Goal: Information Seeking & Learning: Learn about a topic

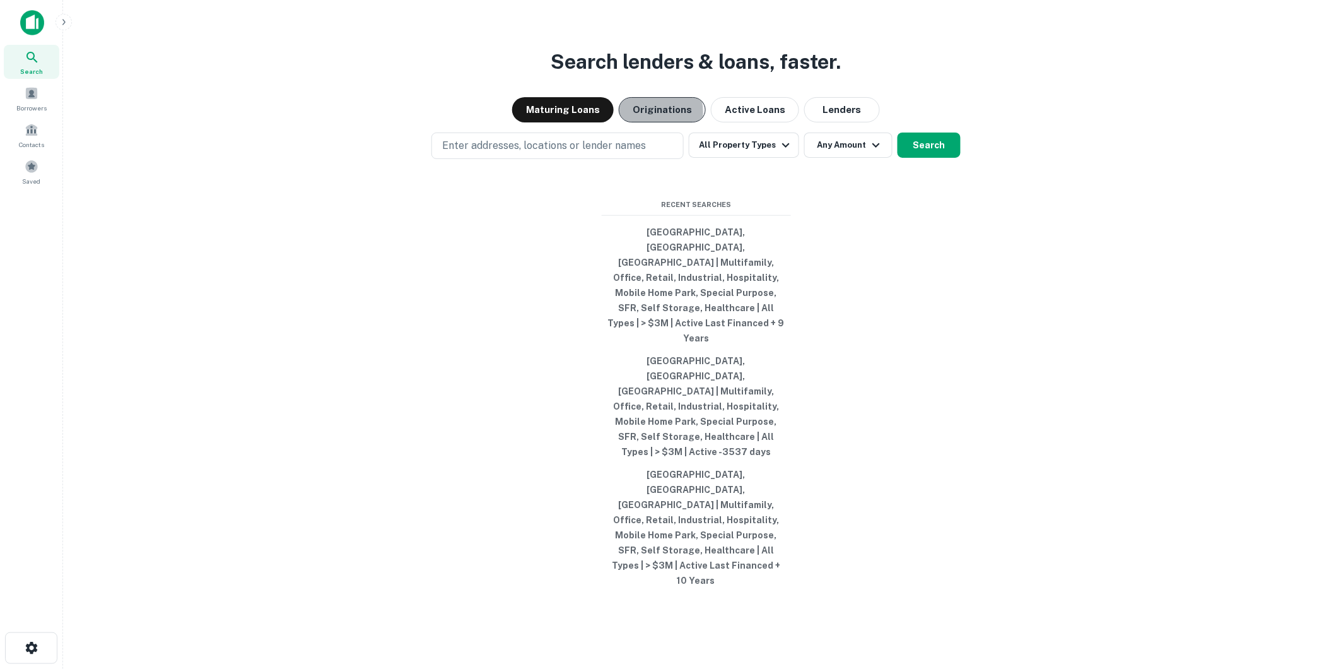
click at [654, 122] on button "Originations" at bounding box center [662, 109] width 87 height 25
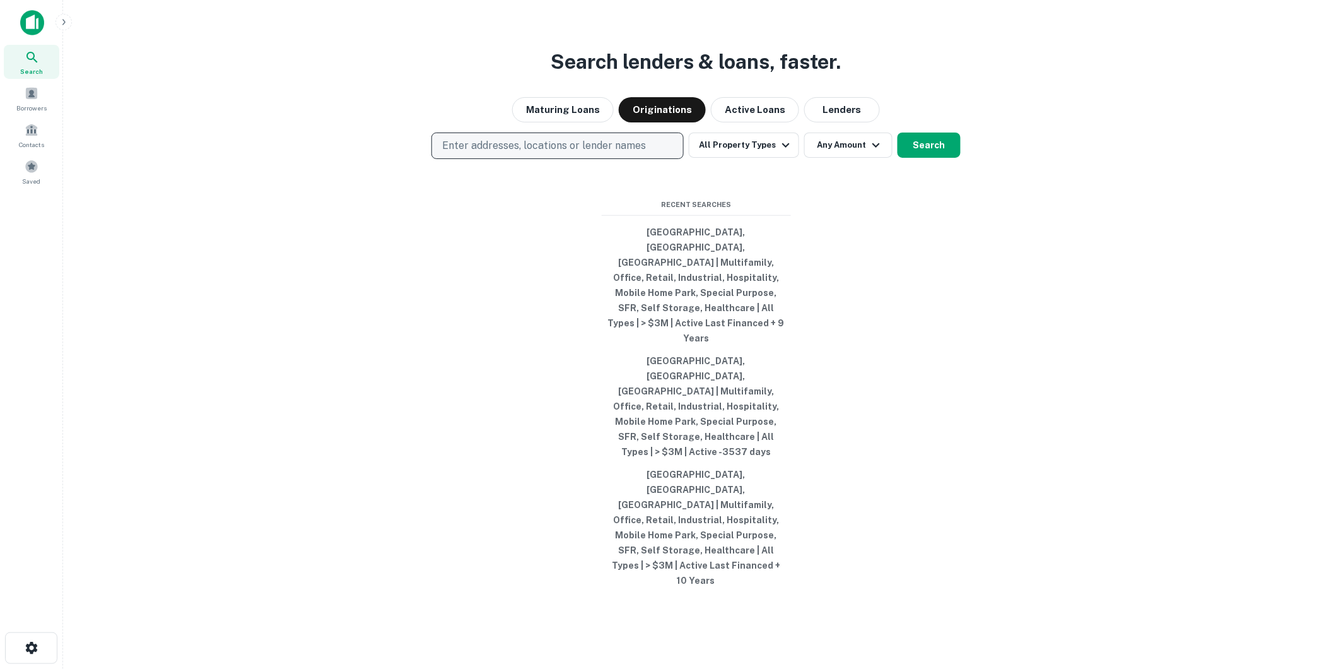
click at [607, 153] on p "Enter addresses, locations or lender names" at bounding box center [544, 145] width 204 height 15
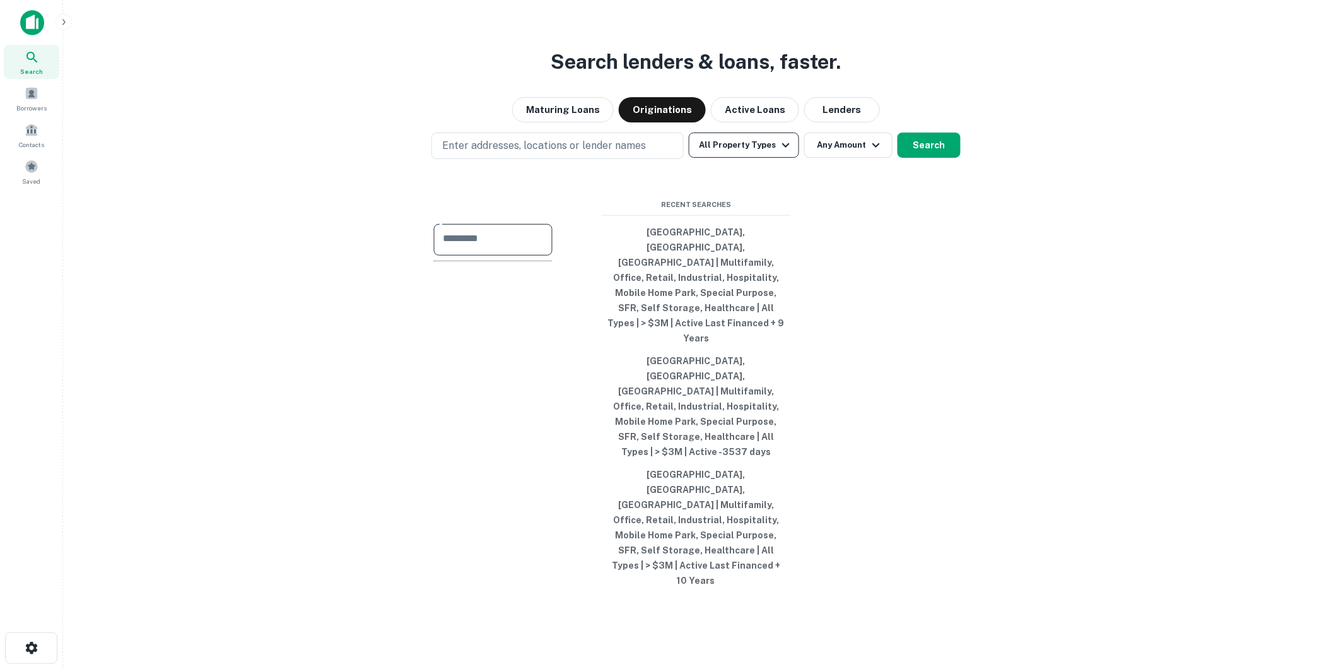
click at [720, 158] on button "All Property Types" at bounding box center [744, 144] width 110 height 25
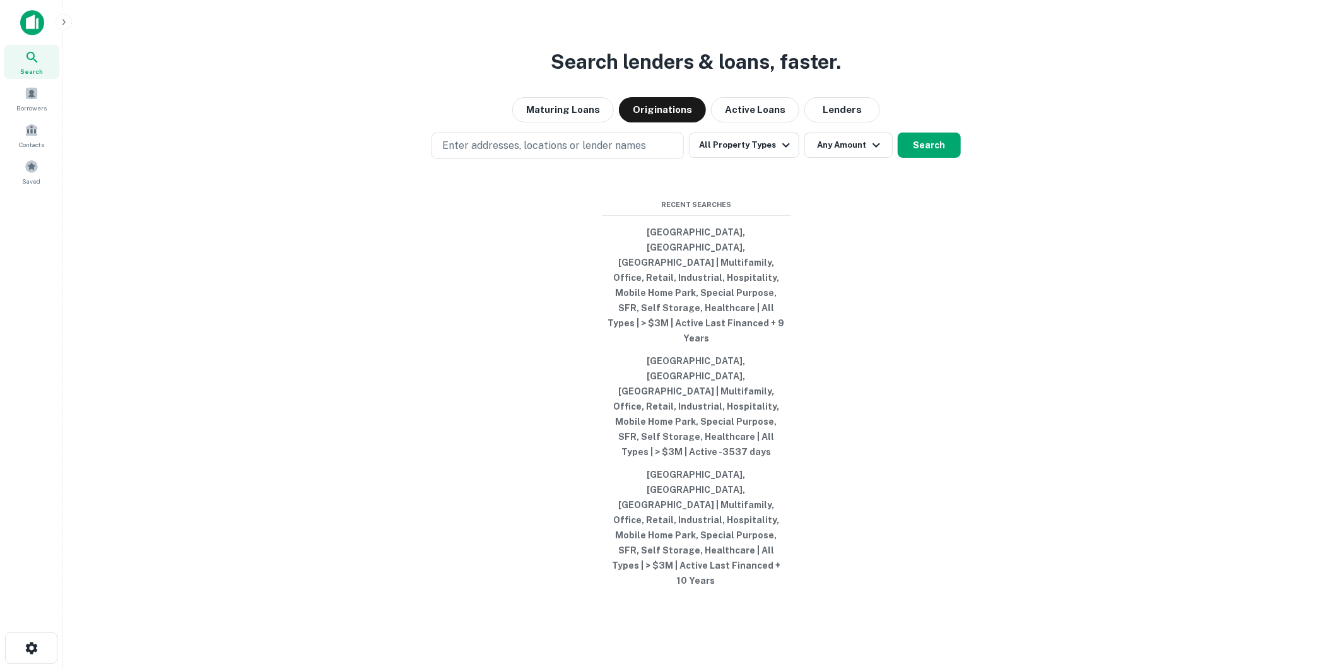
click at [825, 668] on div at bounding box center [664, 669] width 1329 height 0
click at [825, 122] on button "Lenders" at bounding box center [842, 109] width 76 height 25
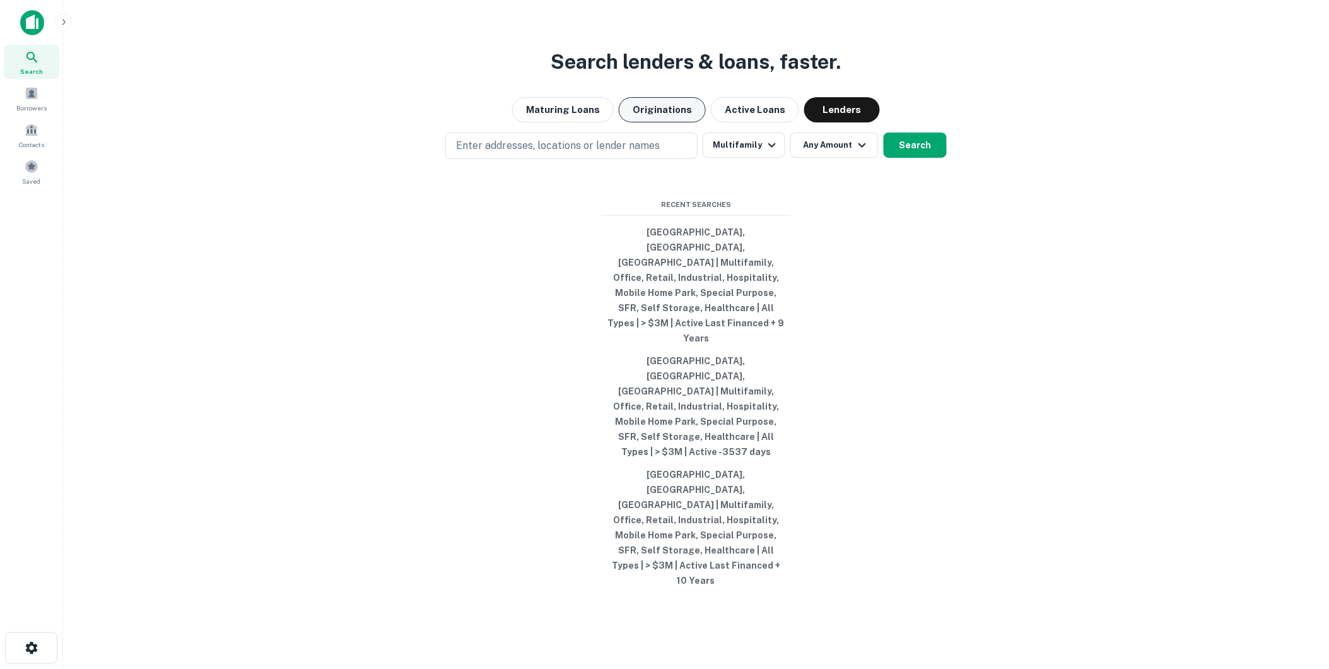
click at [672, 122] on button "Originations" at bounding box center [662, 109] width 87 height 25
click at [815, 158] on button "Any Amount" at bounding box center [834, 144] width 88 height 25
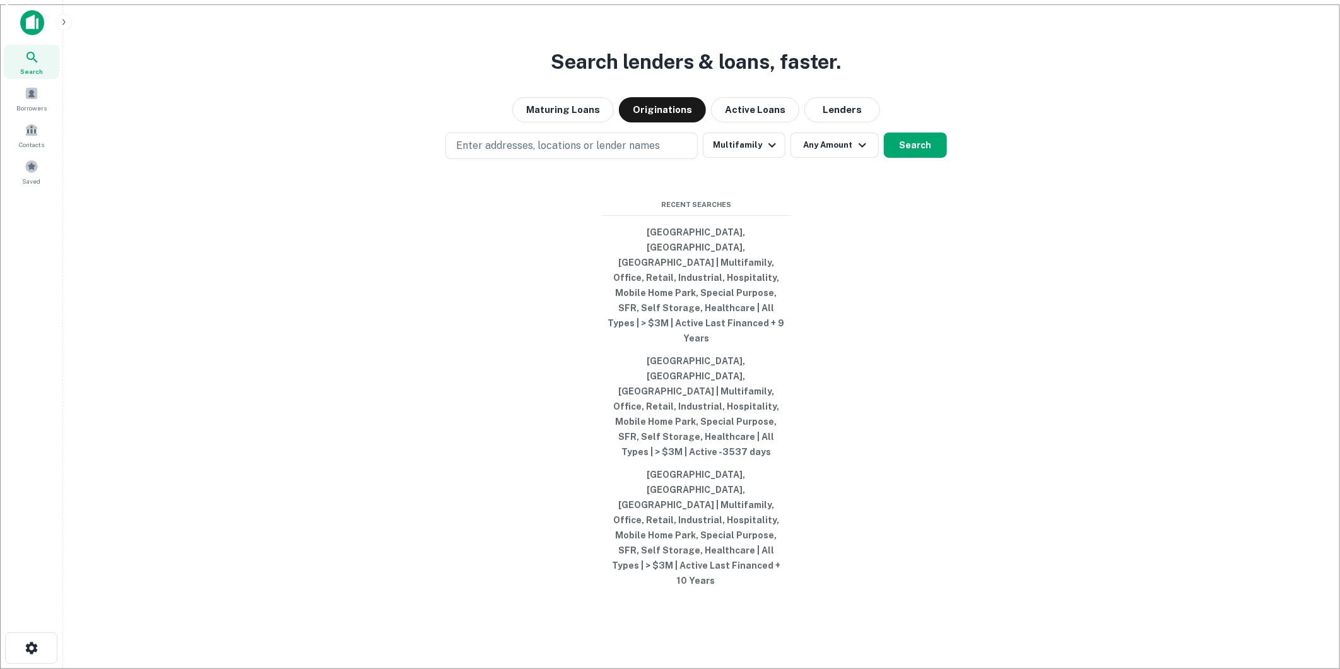
type input "********"
click at [880, 668] on div at bounding box center [664, 679] width 1329 height 0
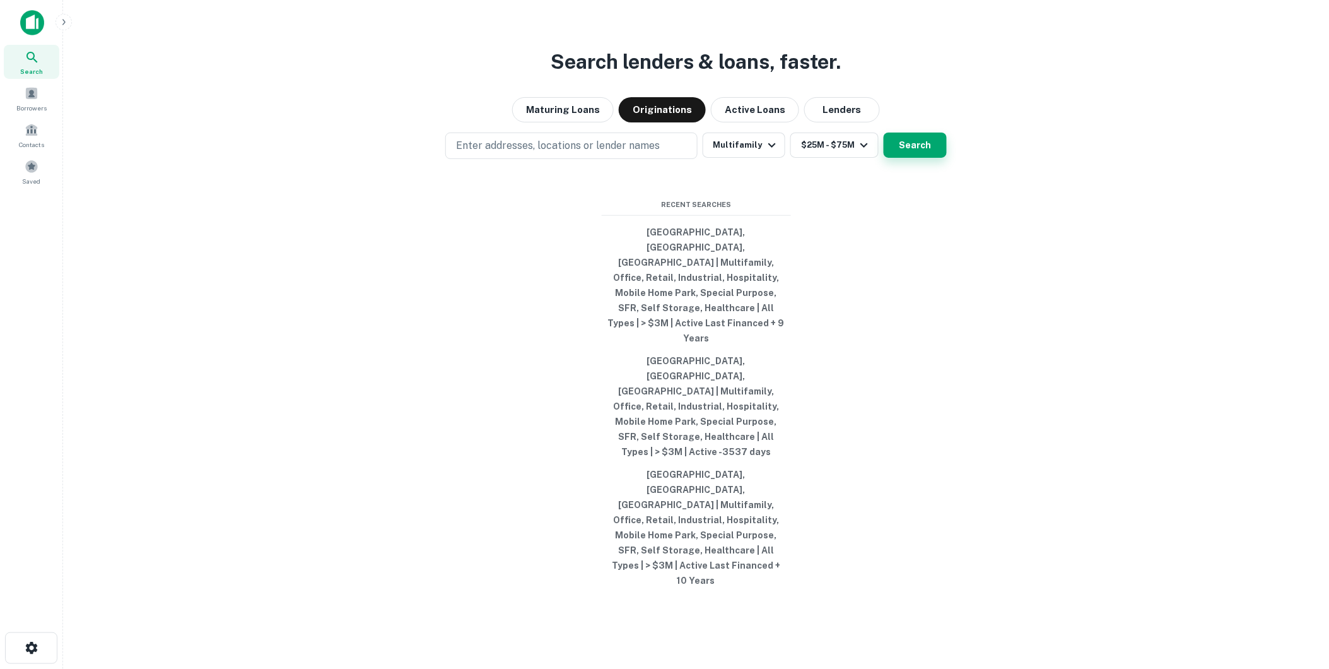
click at [892, 158] on button "Search" at bounding box center [915, 144] width 63 height 25
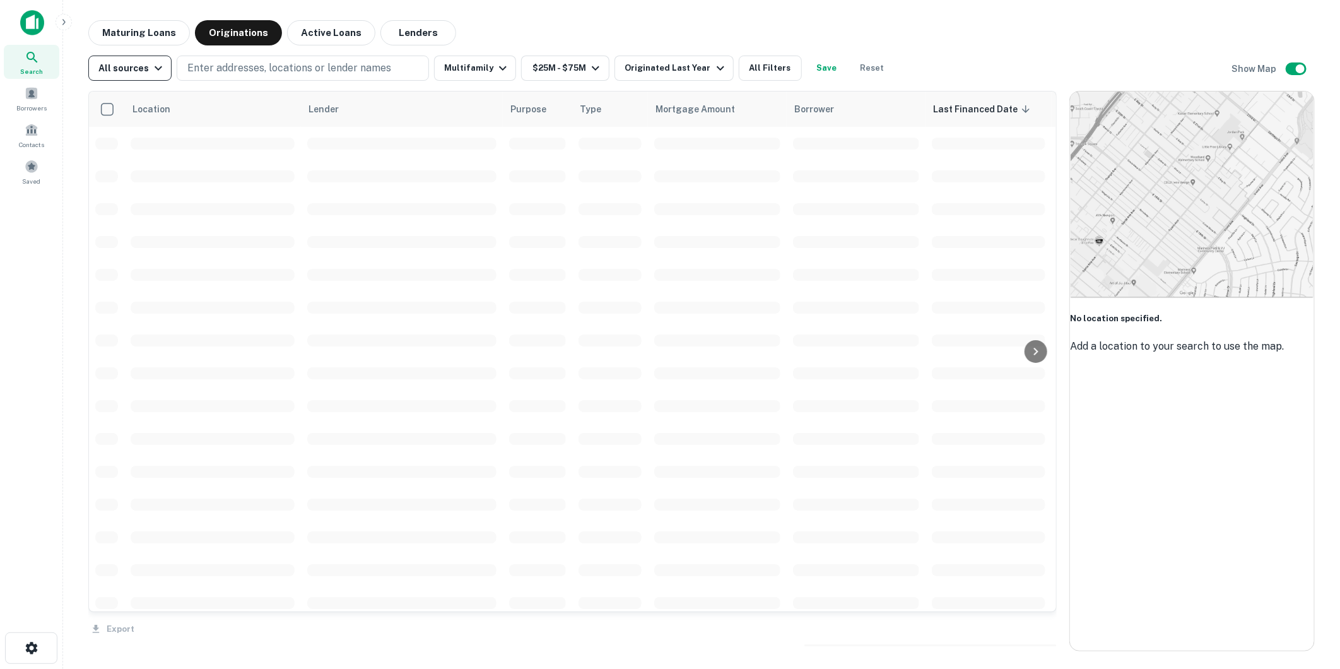
click at [116, 68] on div "All sources" at bounding box center [132, 68] width 68 height 15
click at [116, 668] on div at bounding box center [670, 669] width 1340 height 0
click at [761, 68] on button "All Filters" at bounding box center [770, 68] width 63 height 25
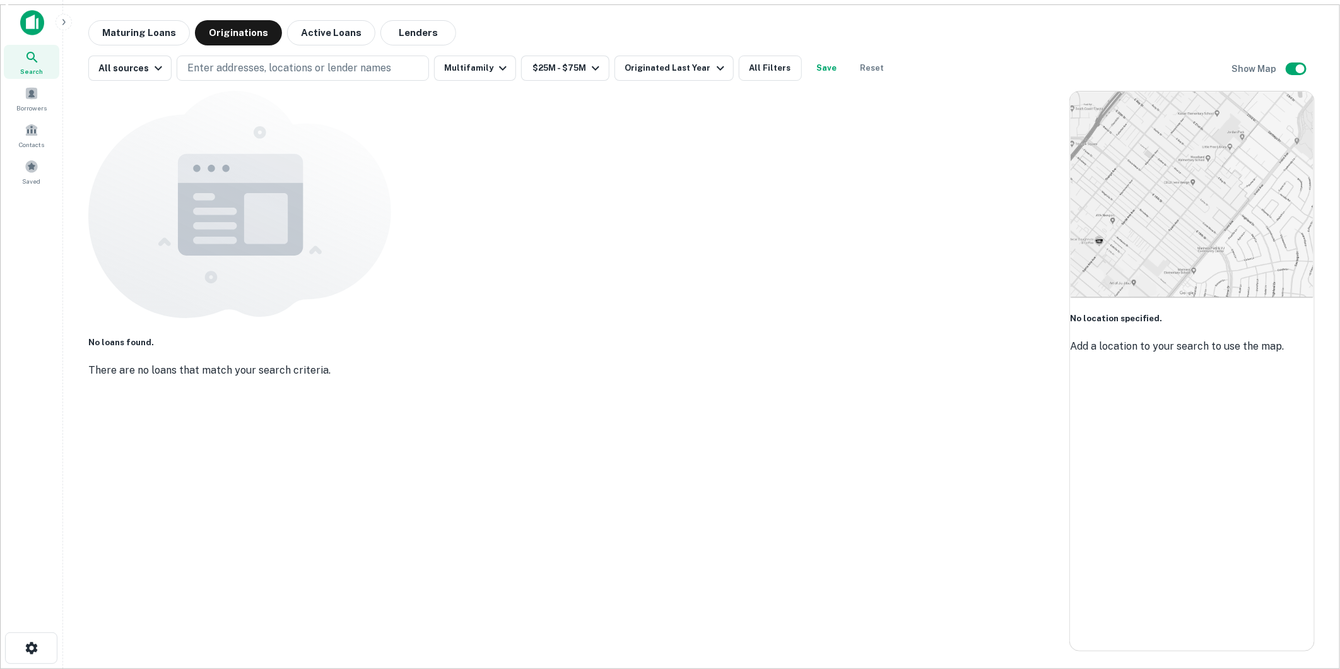
scroll to position [210, 0]
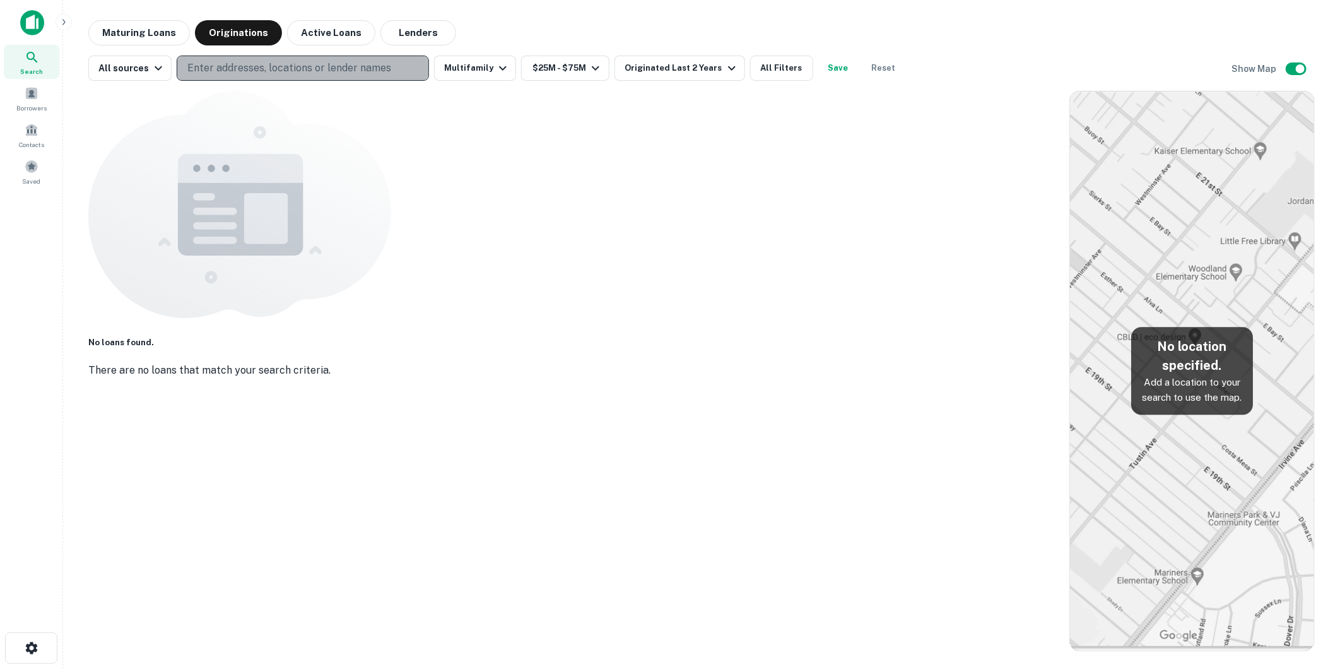
click at [269, 68] on p "Enter addresses, locations or lender names" at bounding box center [289, 68] width 204 height 15
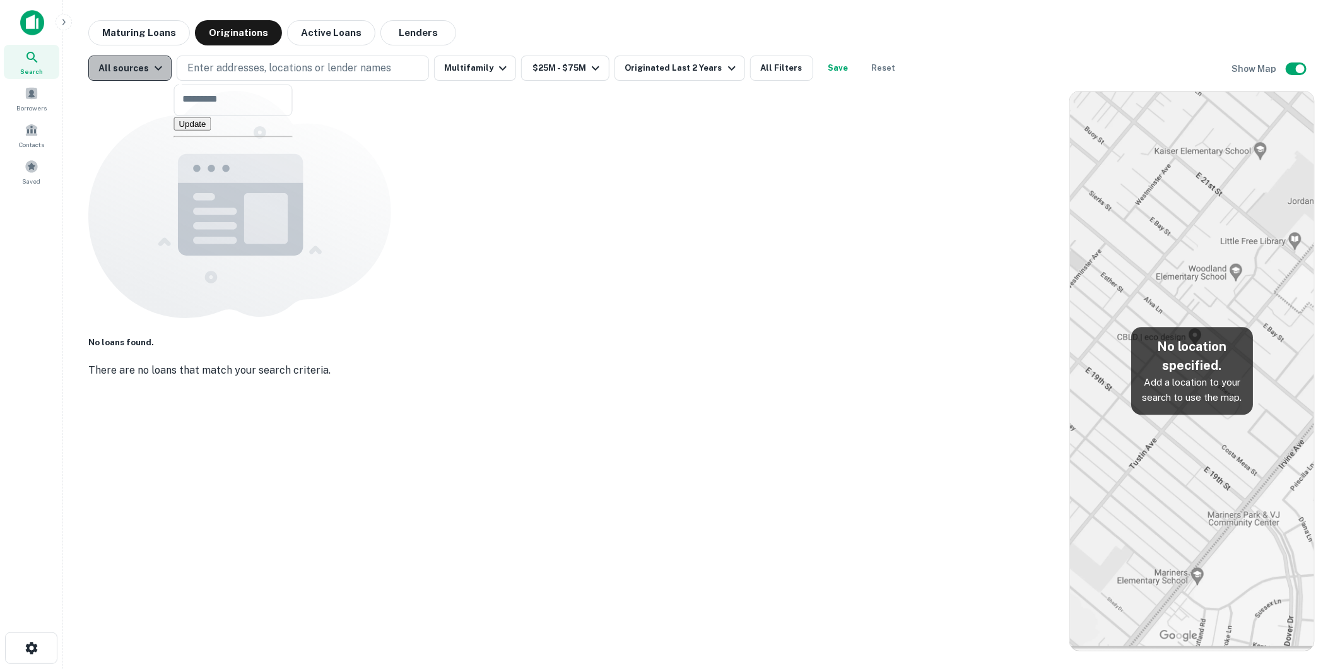
click at [161, 67] on icon "button" at bounding box center [158, 68] width 15 height 15
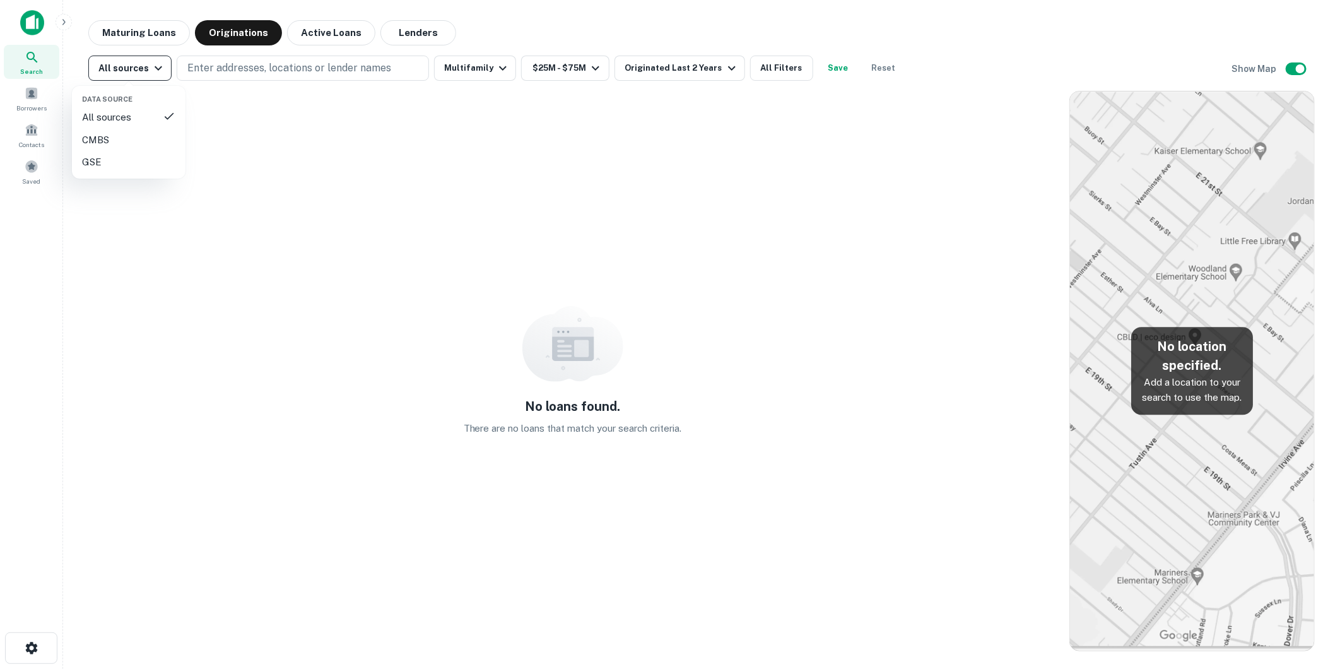
click at [161, 67] on div at bounding box center [670, 334] width 1340 height 669
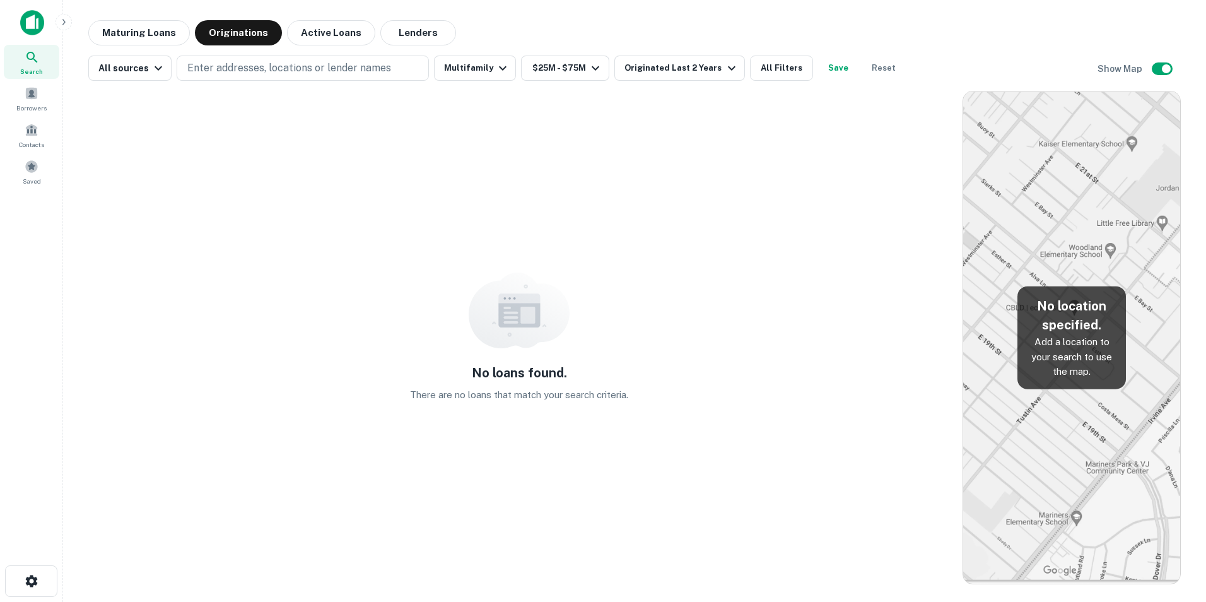
click at [1016, 247] on img at bounding box center [1071, 337] width 217 height 492
click at [209, 62] on p "Enter addresses, locations or lender names" at bounding box center [289, 68] width 204 height 15
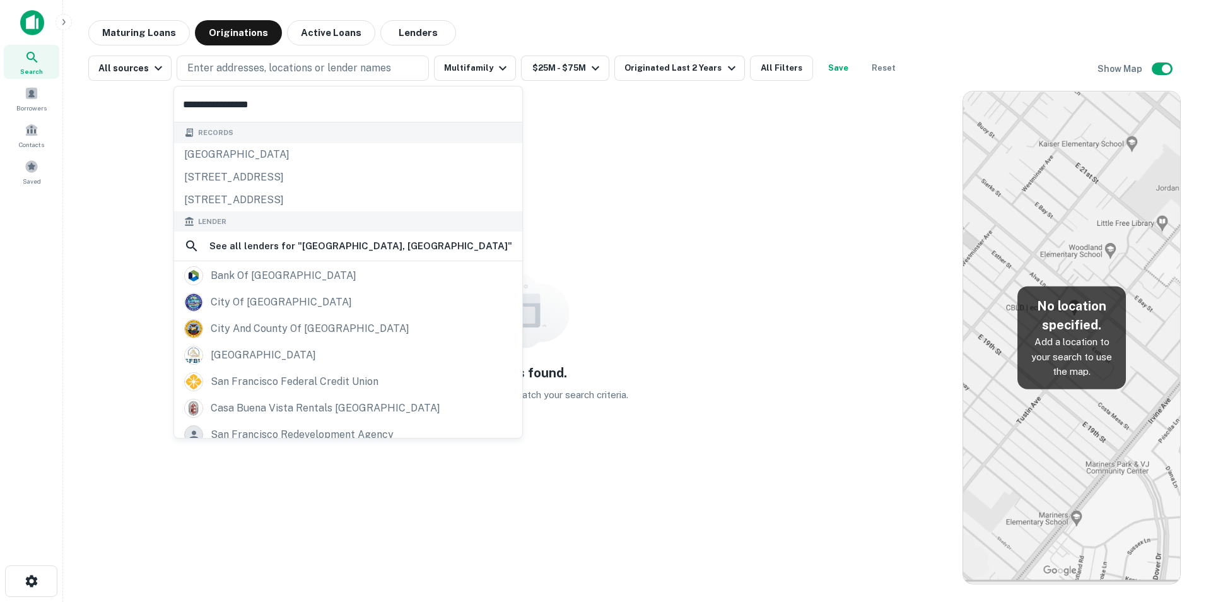
click at [358, 102] on input "**********" at bounding box center [348, 103] width 348 height 35
click at [267, 108] on input "**********" at bounding box center [348, 103] width 348 height 35
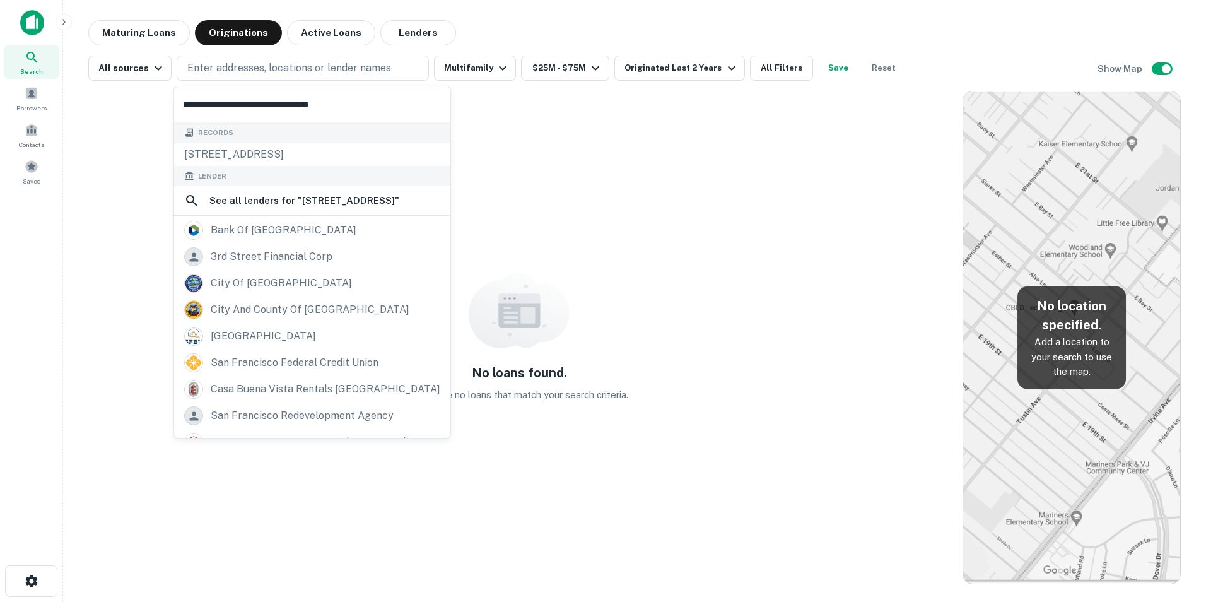
type input "**********"
click at [296, 155] on div "[STREET_ADDRESS]" at bounding box center [312, 154] width 276 height 23
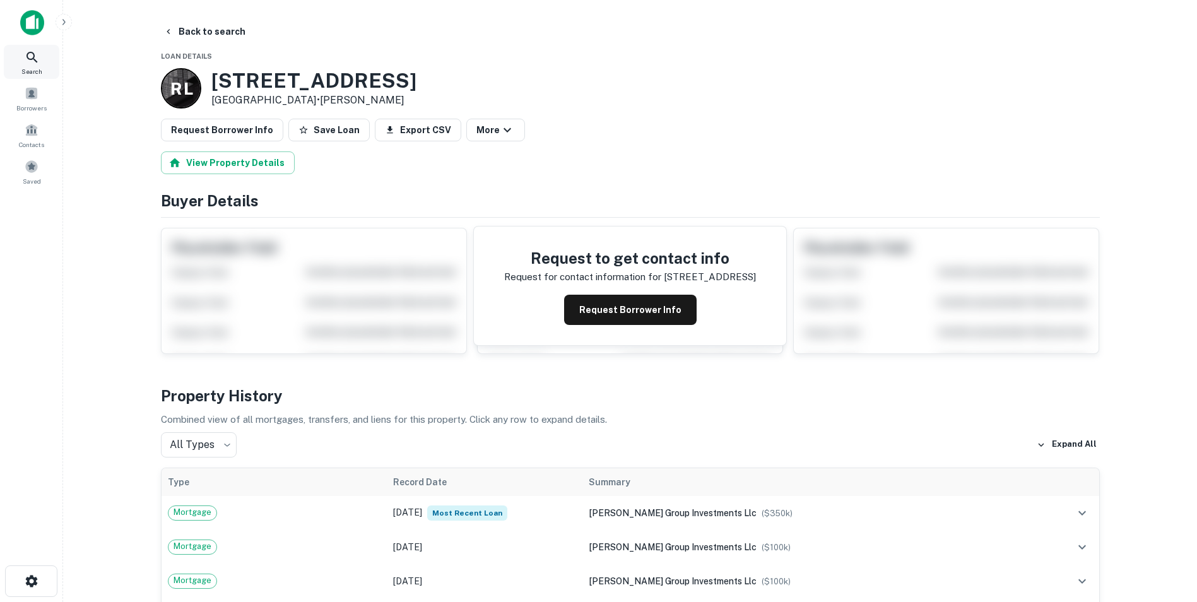
click at [30, 62] on icon at bounding box center [32, 57] width 15 height 15
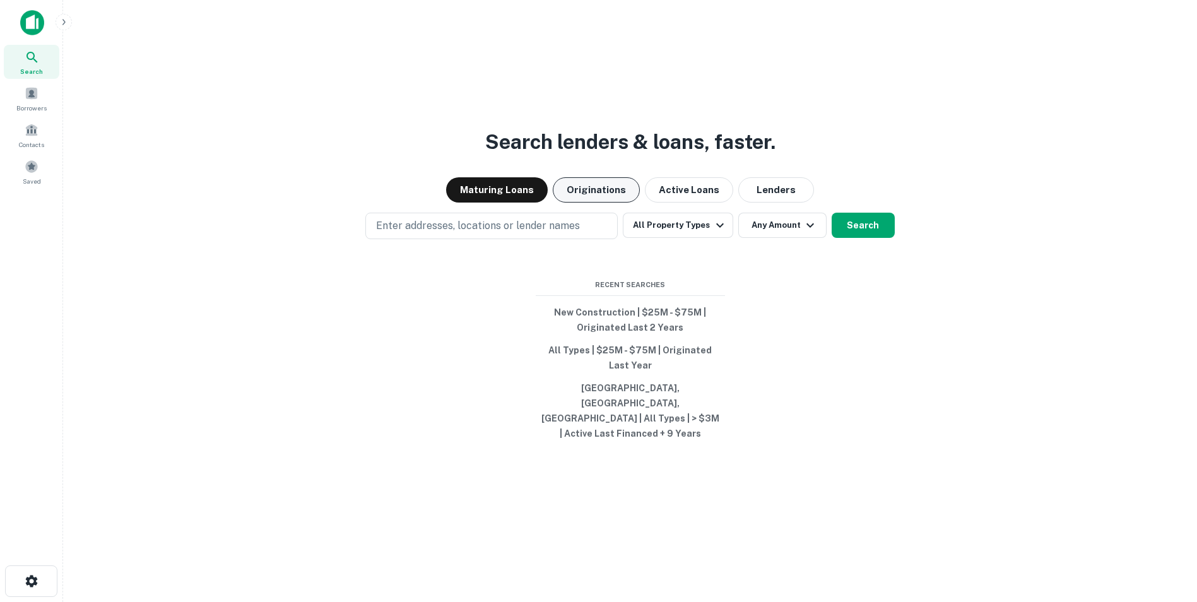
click at [597, 201] on button "Originations" at bounding box center [596, 189] width 87 height 25
click at [672, 238] on button "All Property Types" at bounding box center [678, 225] width 110 height 25
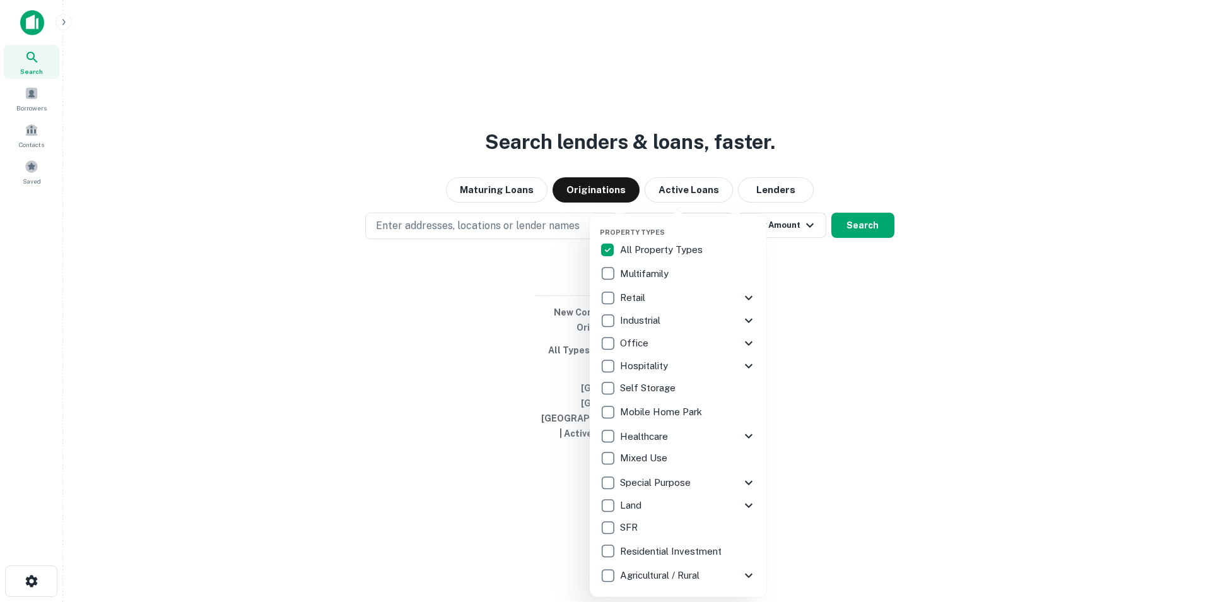
click at [762, 202] on div at bounding box center [603, 301] width 1206 height 602
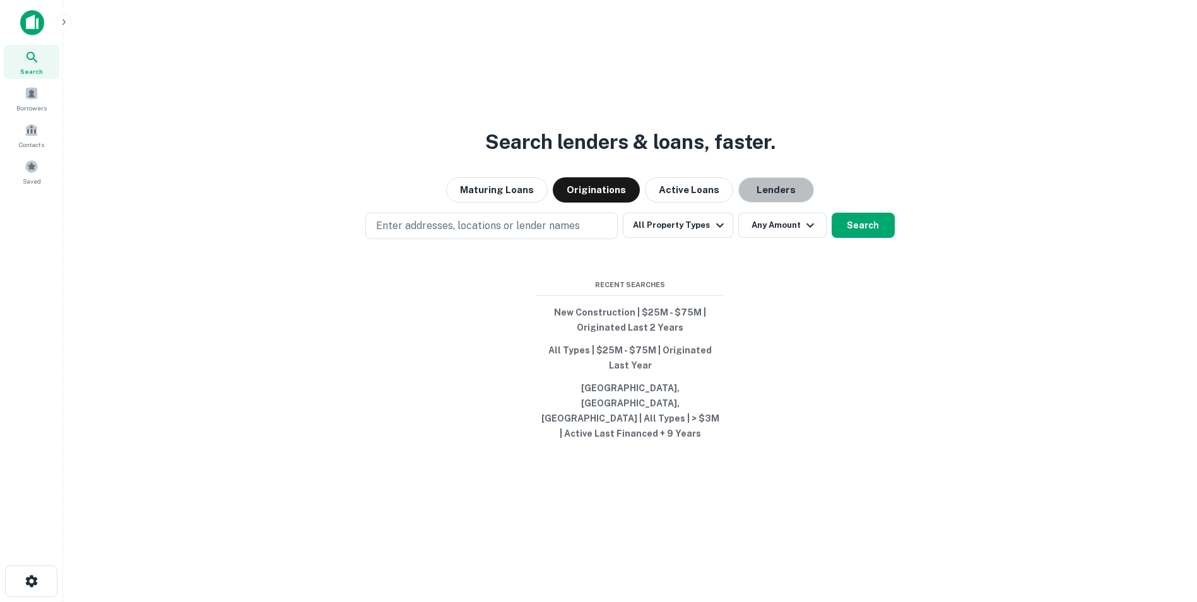
click at [762, 202] on button "Lenders" at bounding box center [776, 189] width 76 height 25
click at [857, 238] on button "Search" at bounding box center [862, 225] width 63 height 25
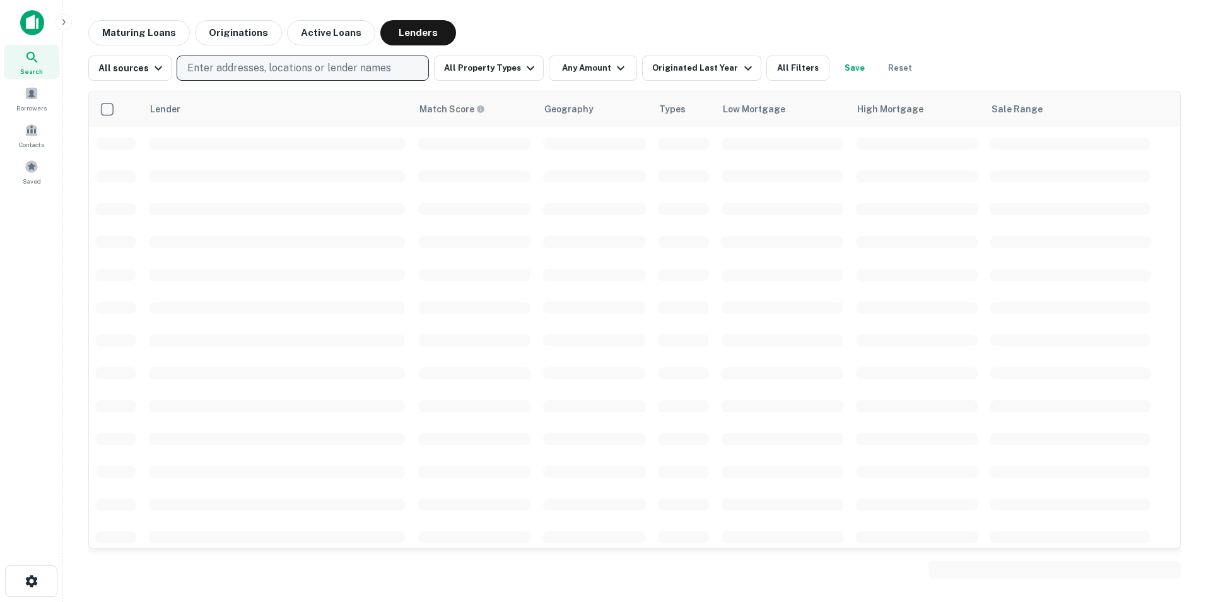
click at [250, 62] on p "Enter addresses, locations or lender names" at bounding box center [289, 68] width 204 height 15
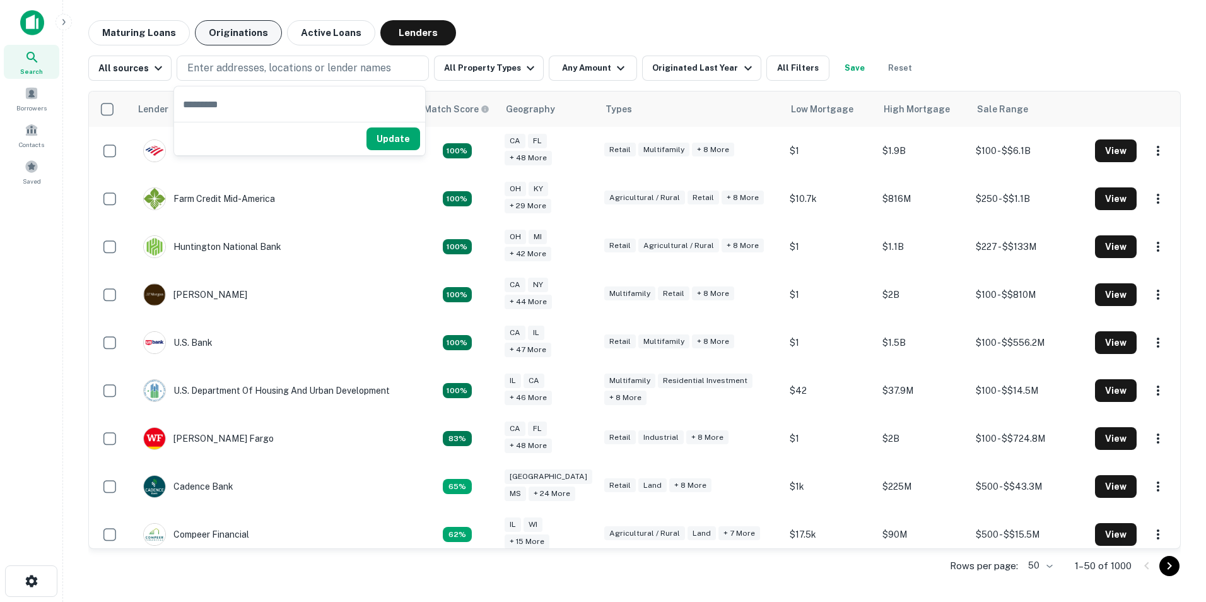
click at [266, 33] on button "Originations" at bounding box center [238, 32] width 87 height 25
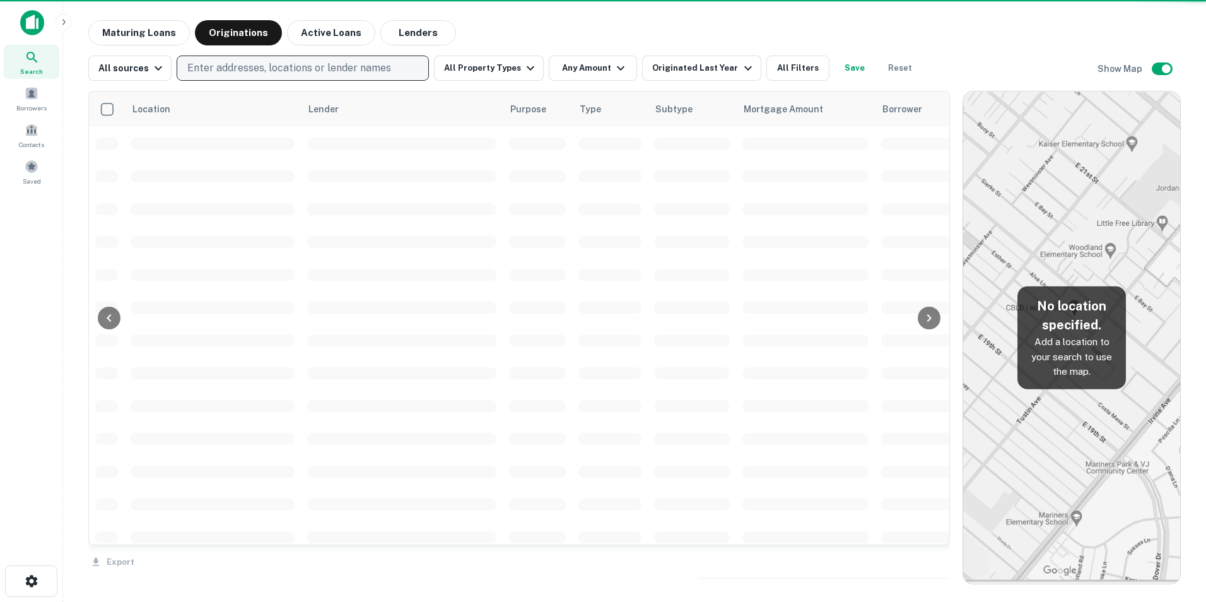
click at [216, 69] on p "Enter addresses, locations or lender names" at bounding box center [289, 68] width 204 height 15
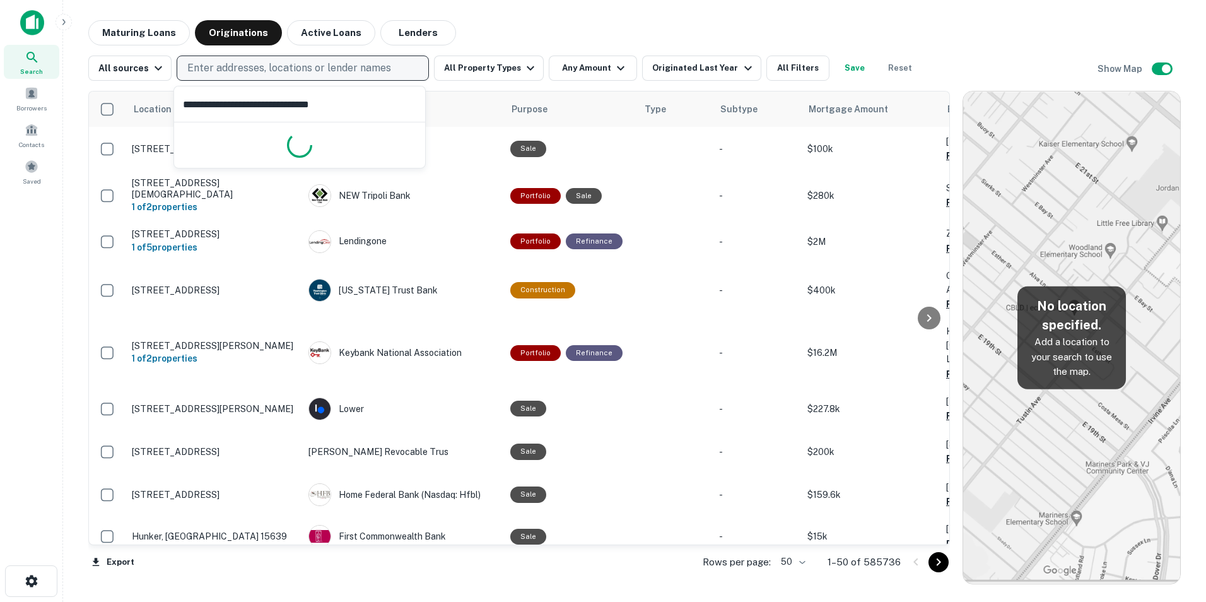
type input "**********"
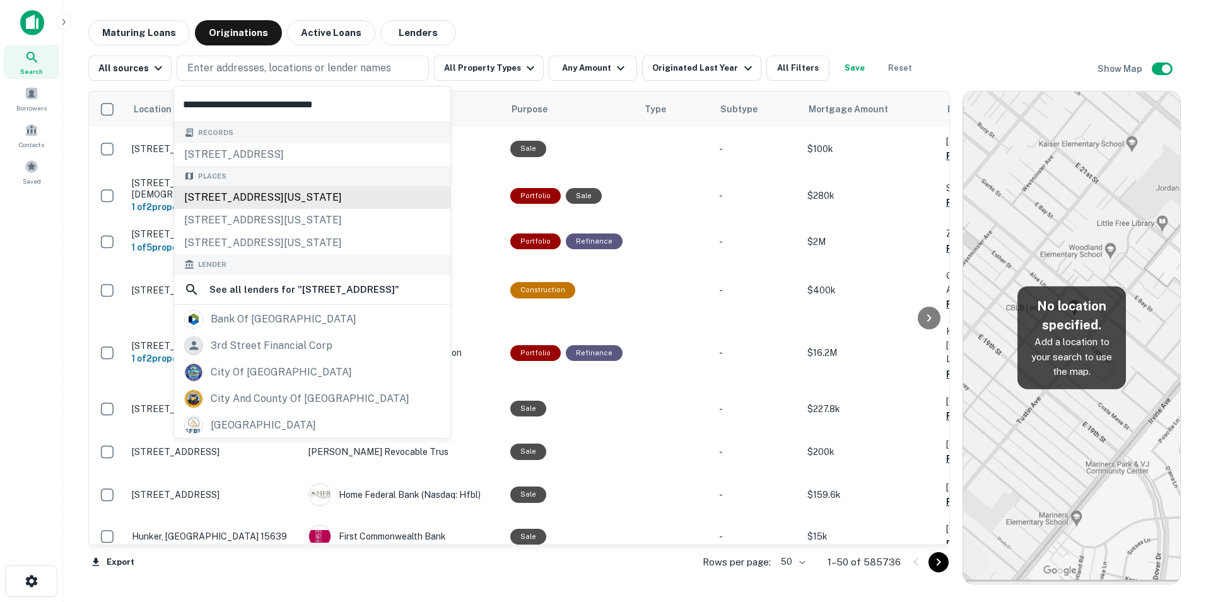
click at [264, 196] on div "[STREET_ADDRESS][US_STATE]" at bounding box center [312, 197] width 276 height 23
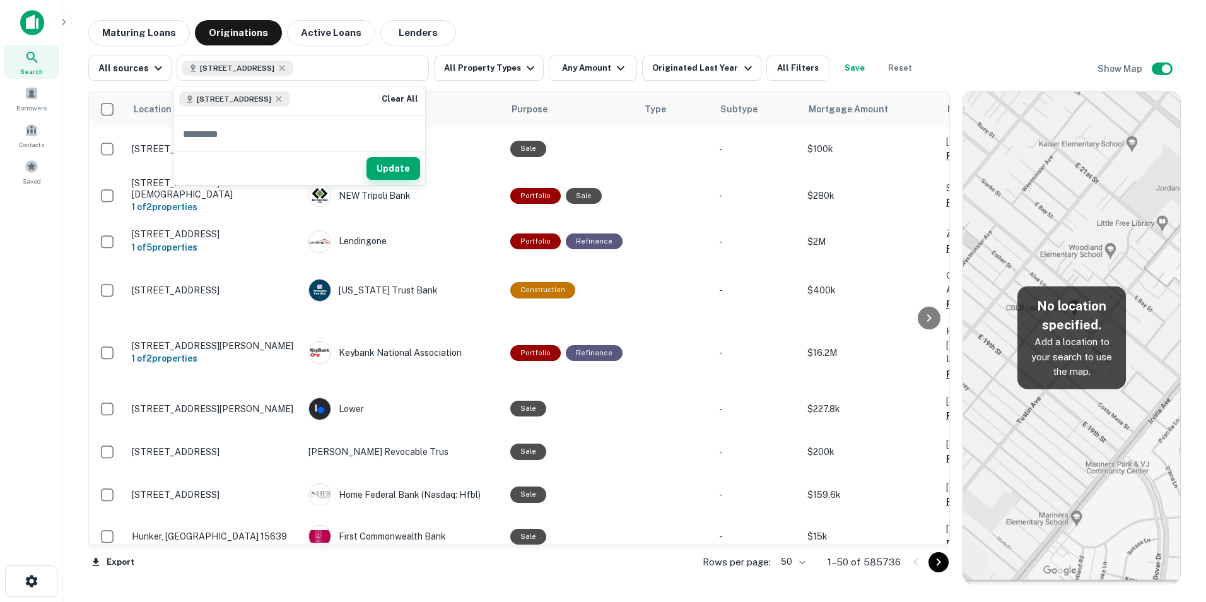
click at [389, 165] on button "Update" at bounding box center [394, 168] width 54 height 23
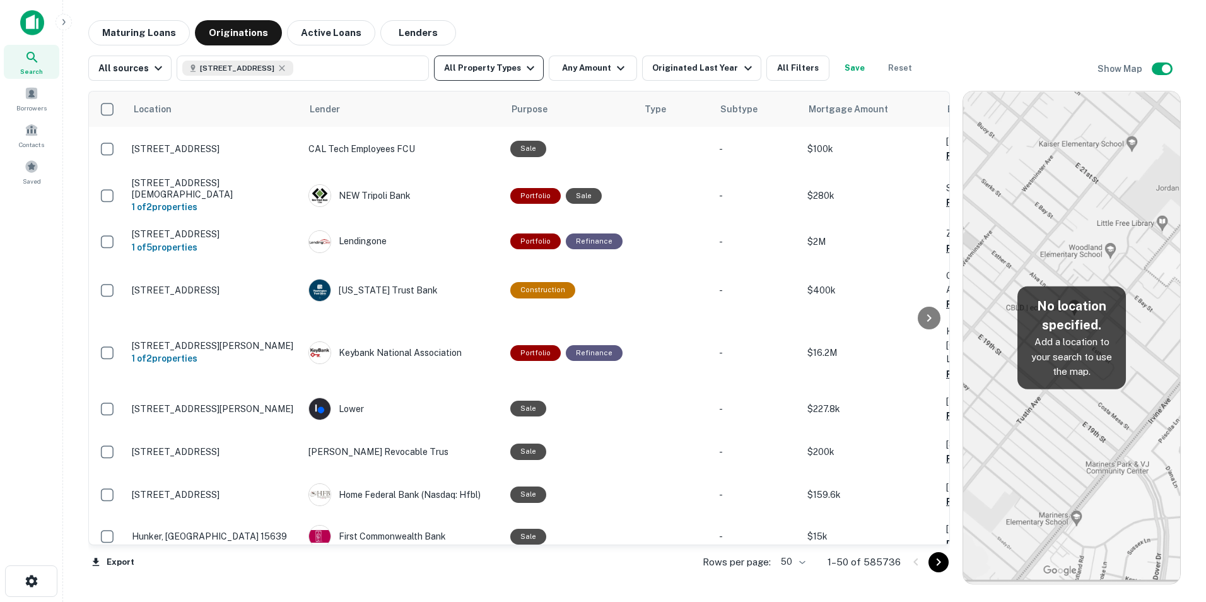
click at [499, 70] on button "All Property Types" at bounding box center [489, 68] width 110 height 25
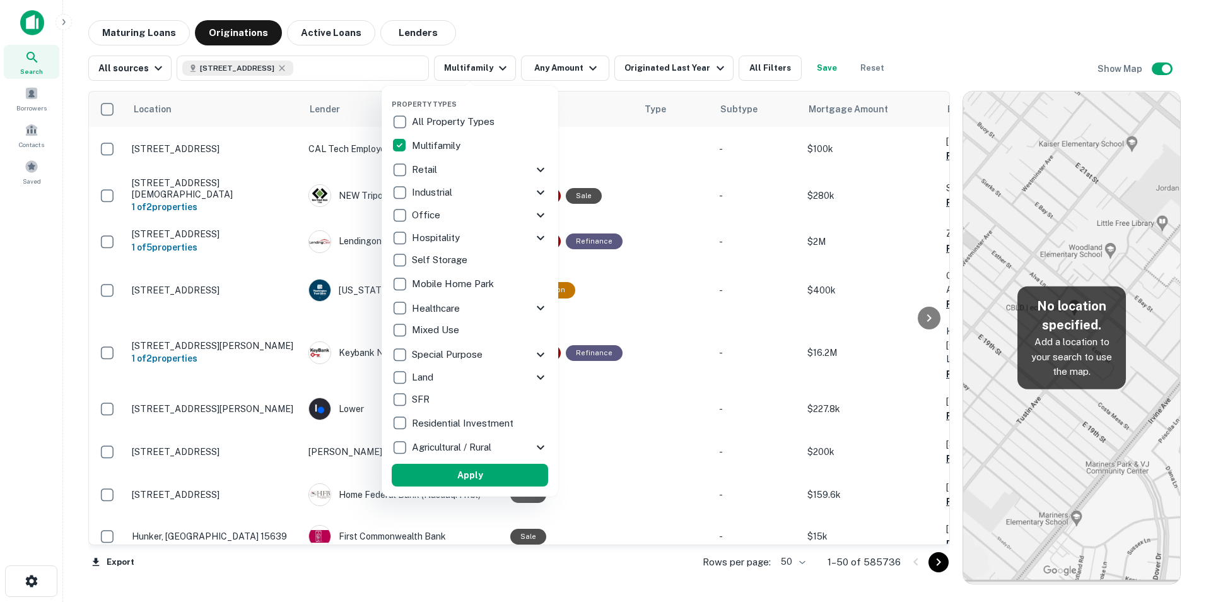
click at [576, 65] on div at bounding box center [603, 301] width 1206 height 602
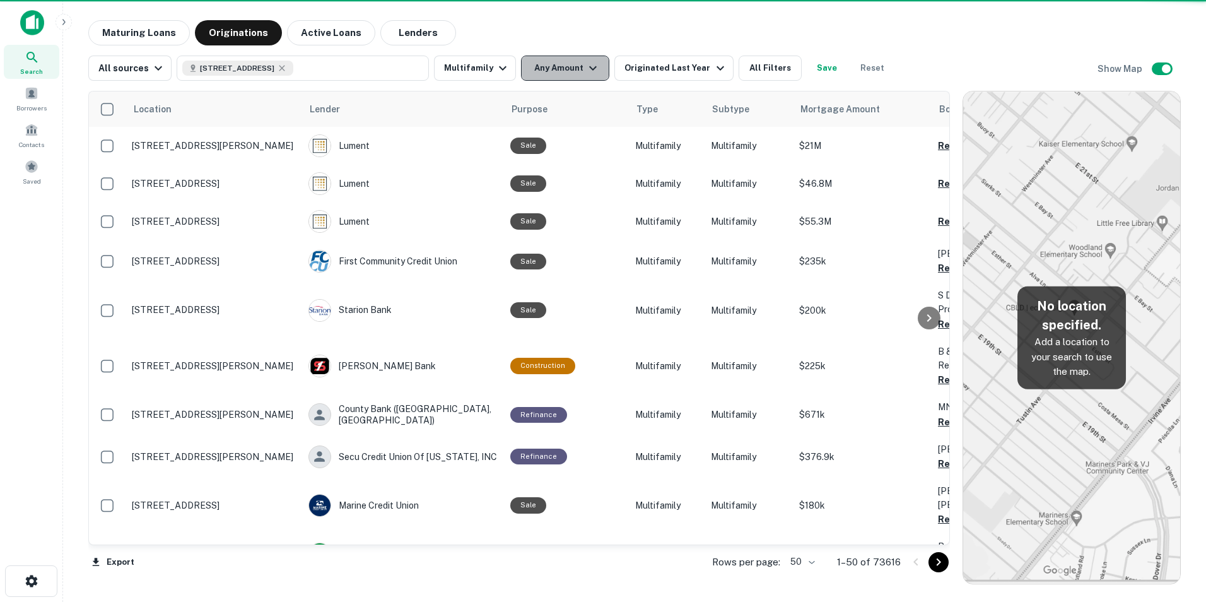
click at [576, 64] on button "Any Amount" at bounding box center [565, 68] width 88 height 25
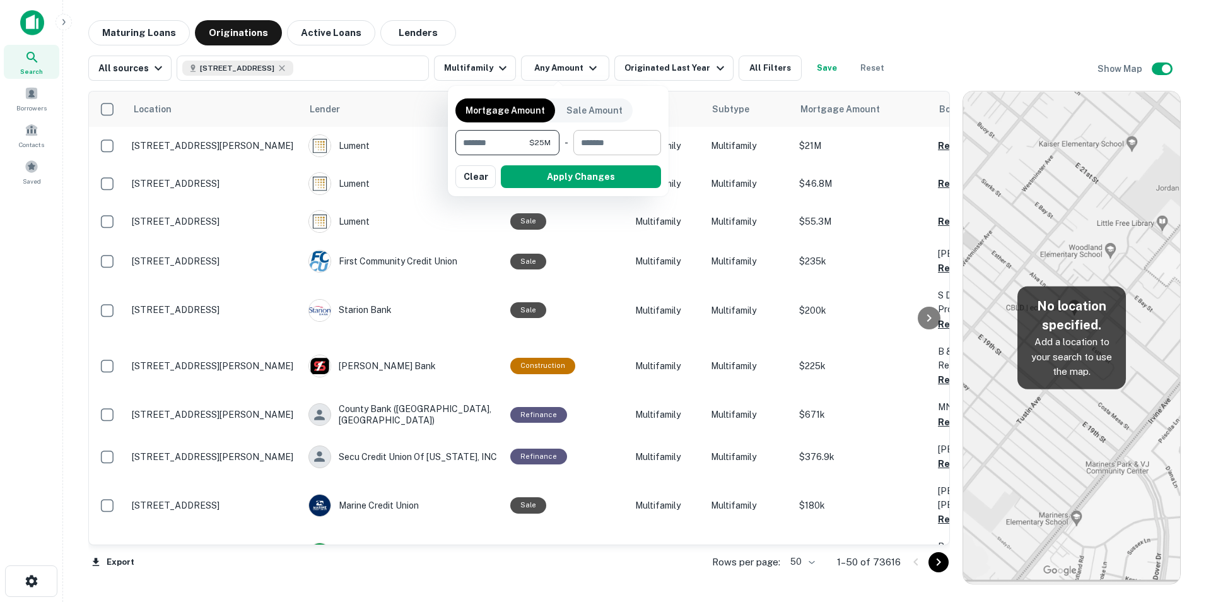
type input "********"
click at [603, 148] on input "number" at bounding box center [612, 142] width 79 height 25
type input "********"
click at [606, 173] on button "Apply Changes" at bounding box center [581, 176] width 160 height 23
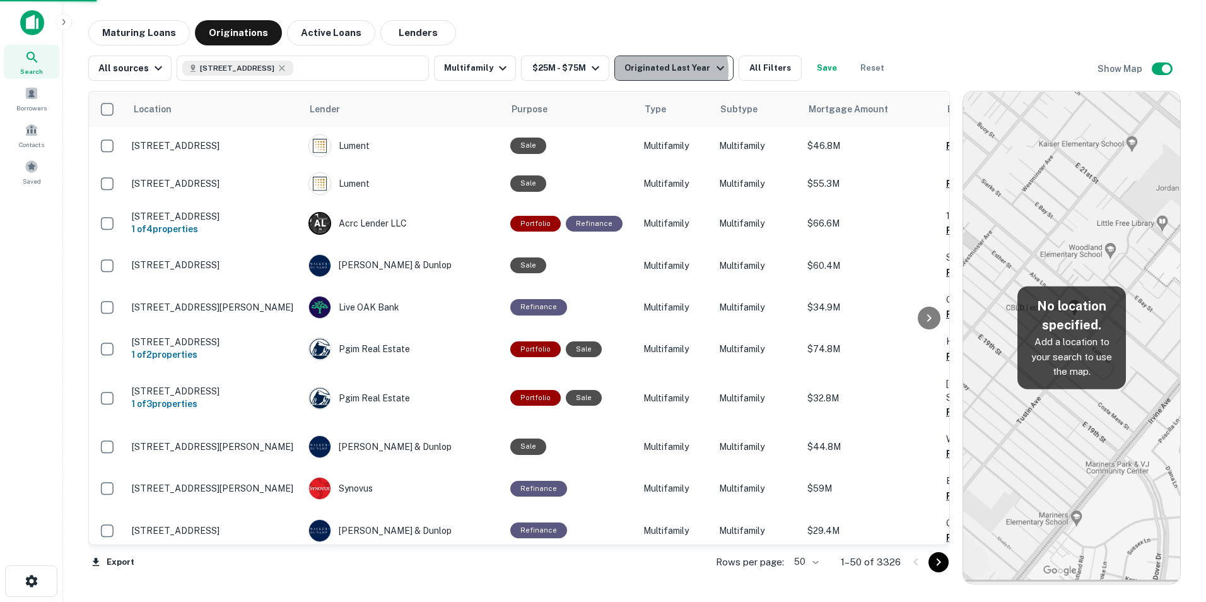
click at [654, 71] on div "Originated Last Year" at bounding box center [676, 68] width 103 height 15
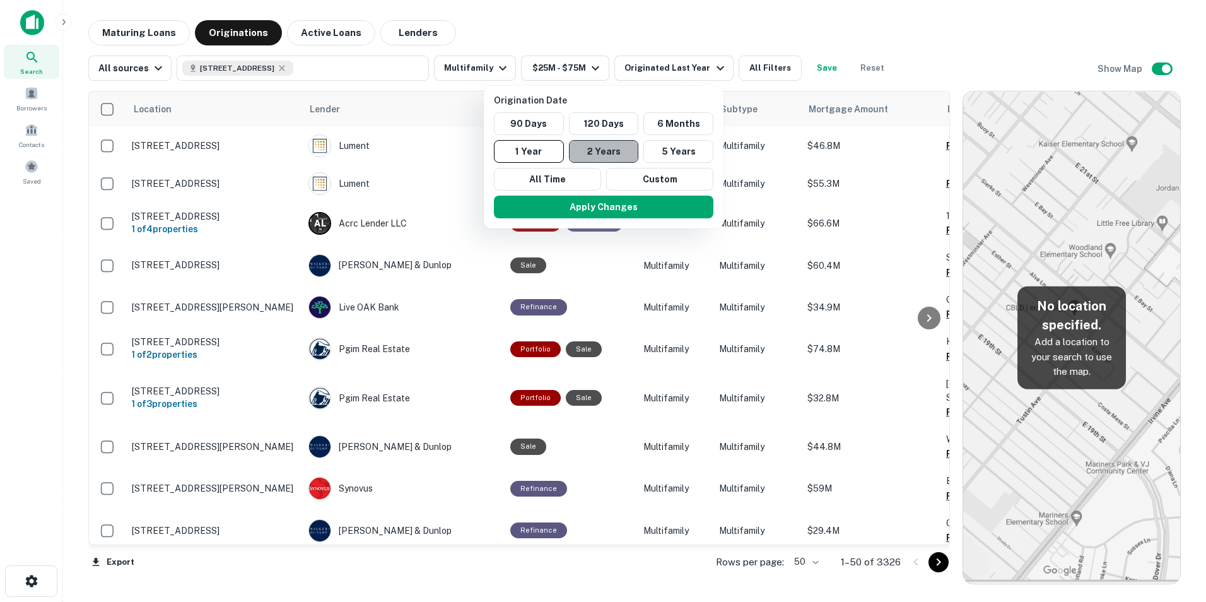
click at [591, 158] on button "2 Years" at bounding box center [604, 151] width 70 height 23
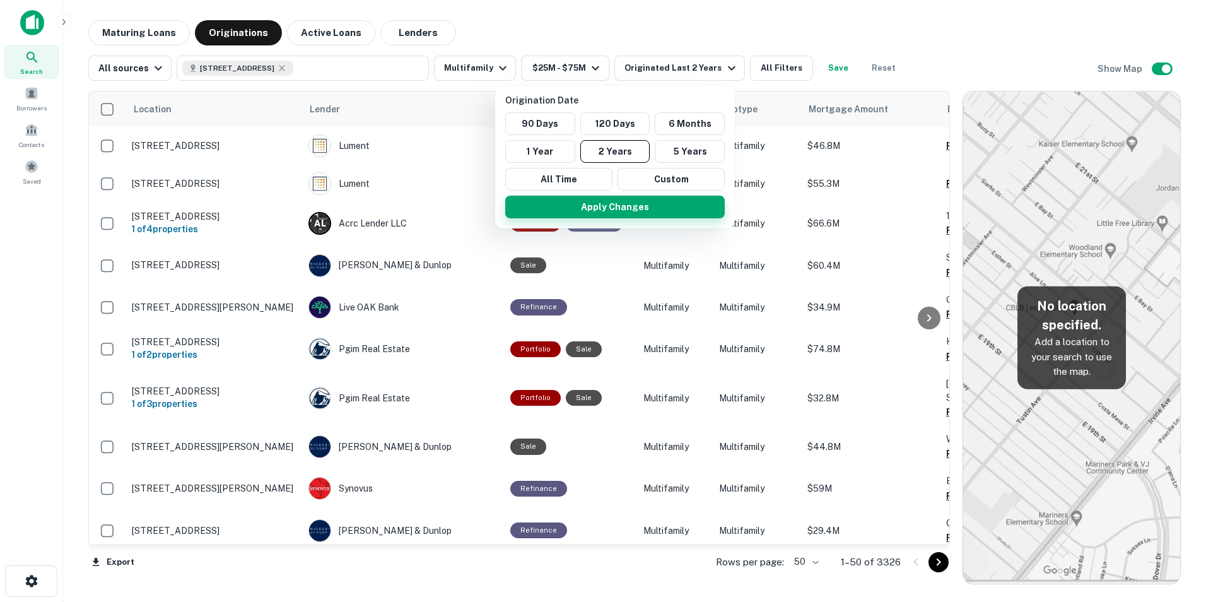
click at [595, 211] on button "Apply Changes" at bounding box center [615, 207] width 220 height 23
click at [486, 64] on div at bounding box center [603, 301] width 1206 height 602
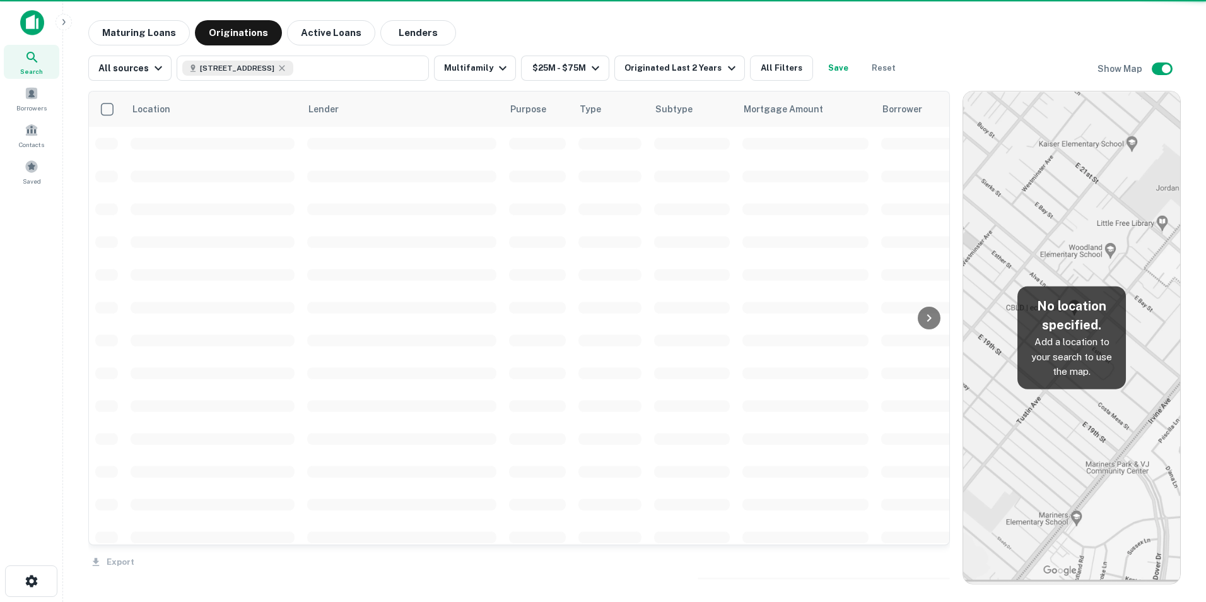
click at [486, 64] on div "Origination Date 90 Days 120 Days 6 Months 1 Year 2 Years 5 Years All Time Cust…" at bounding box center [603, 301] width 1206 height 602
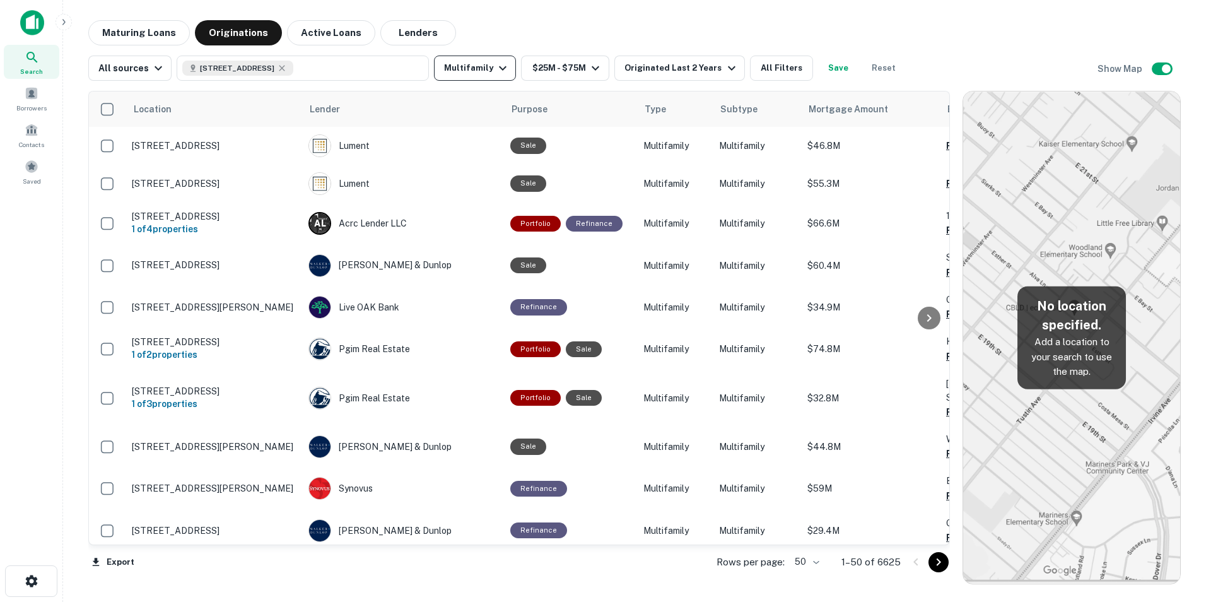
click at [486, 65] on button "Multifamily" at bounding box center [475, 68] width 82 height 25
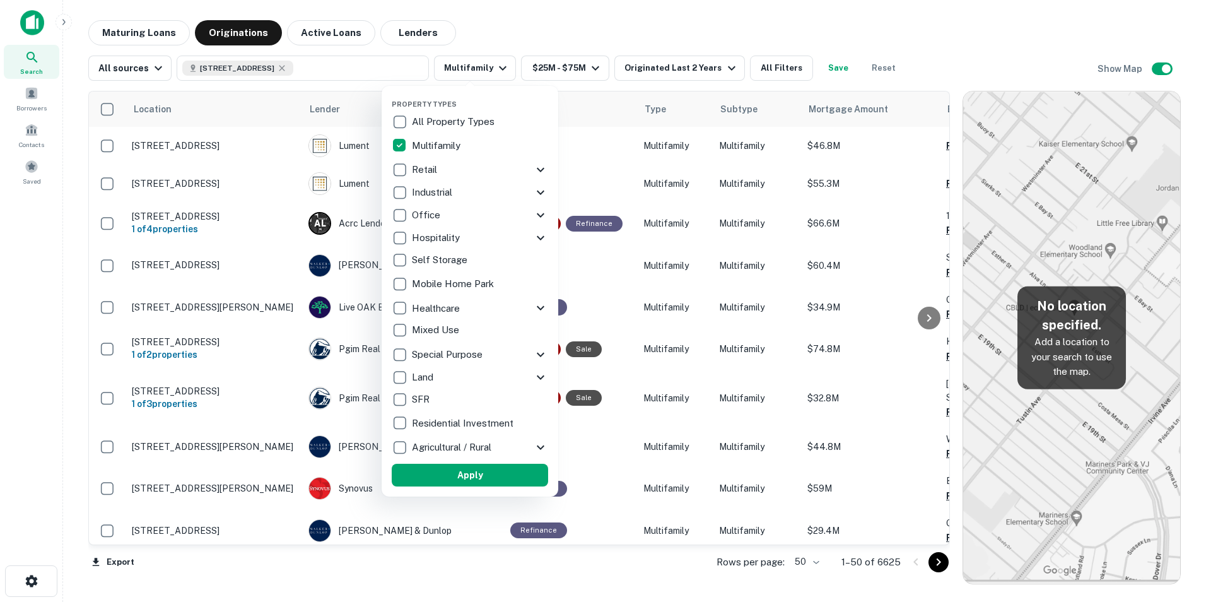
click at [486, 64] on div at bounding box center [603, 301] width 1206 height 602
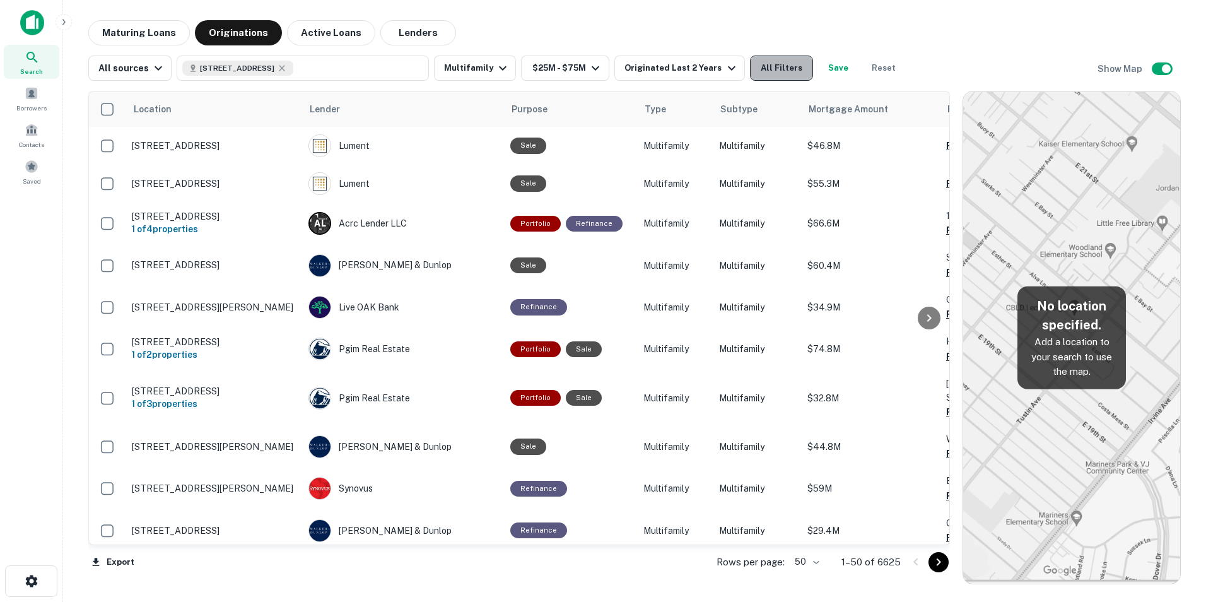
click at [765, 68] on button "All Filters" at bounding box center [781, 68] width 63 height 25
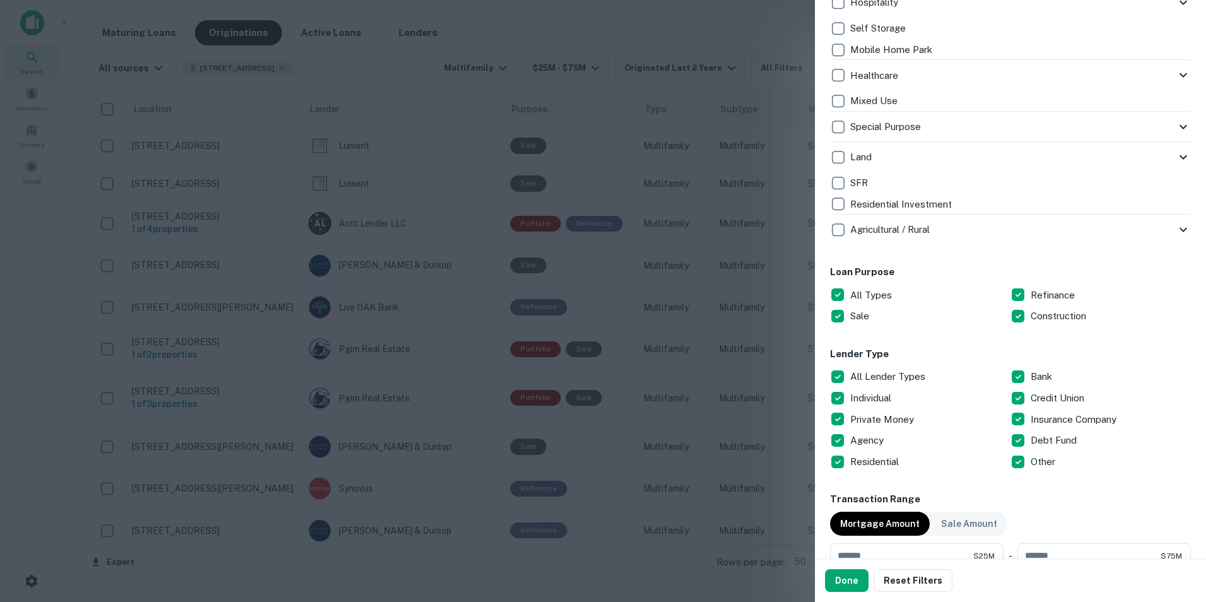
scroll to position [568, 0]
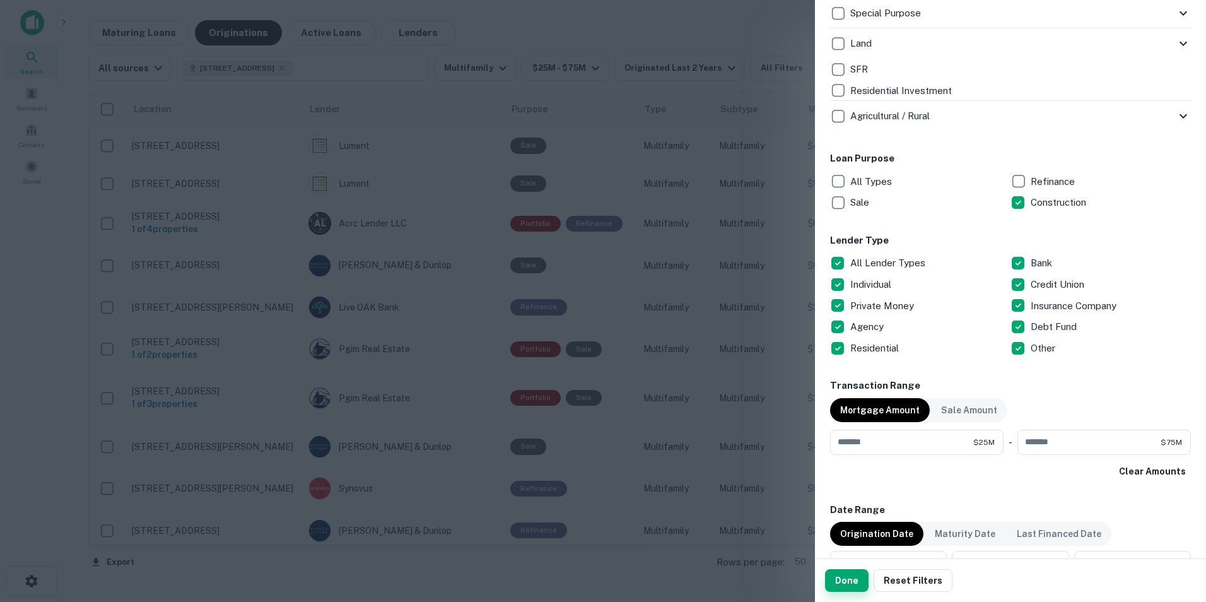
click at [855, 578] on button "Done" at bounding box center [847, 580] width 44 height 23
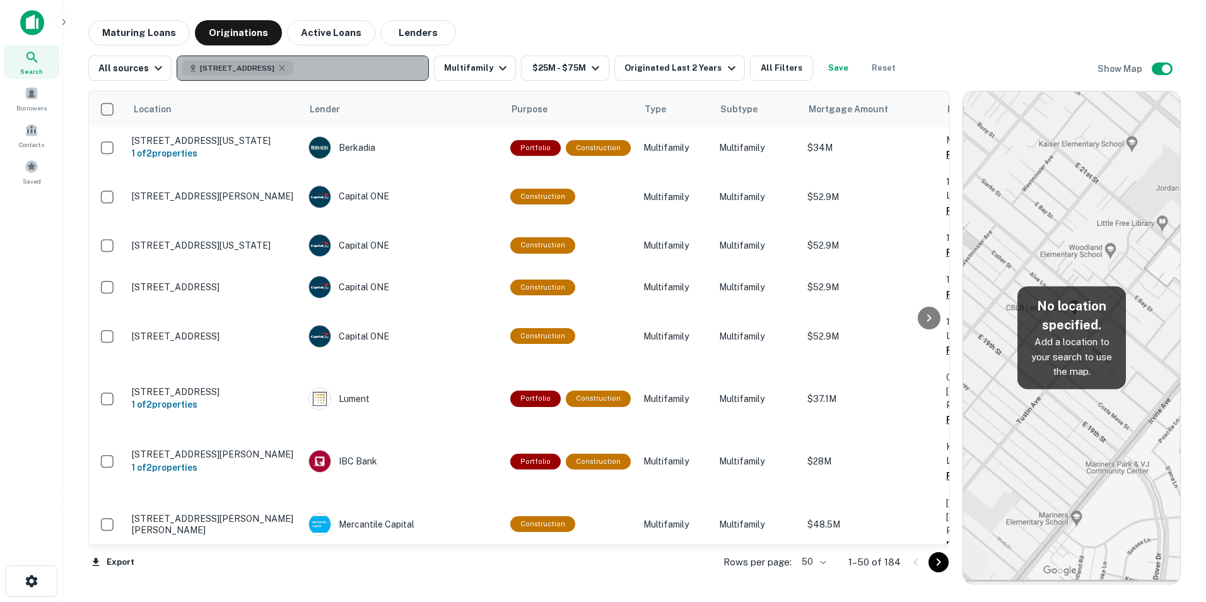
click at [347, 63] on button "[STREET_ADDRESS]" at bounding box center [303, 68] width 252 height 25
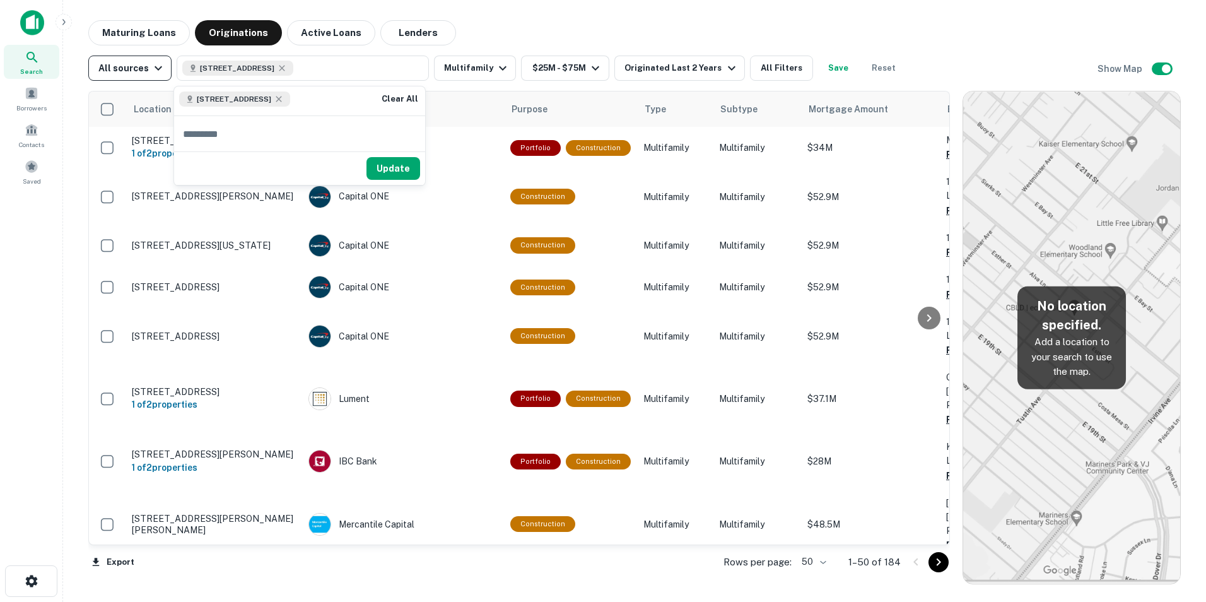
click at [139, 68] on div "All sources" at bounding box center [132, 68] width 68 height 15
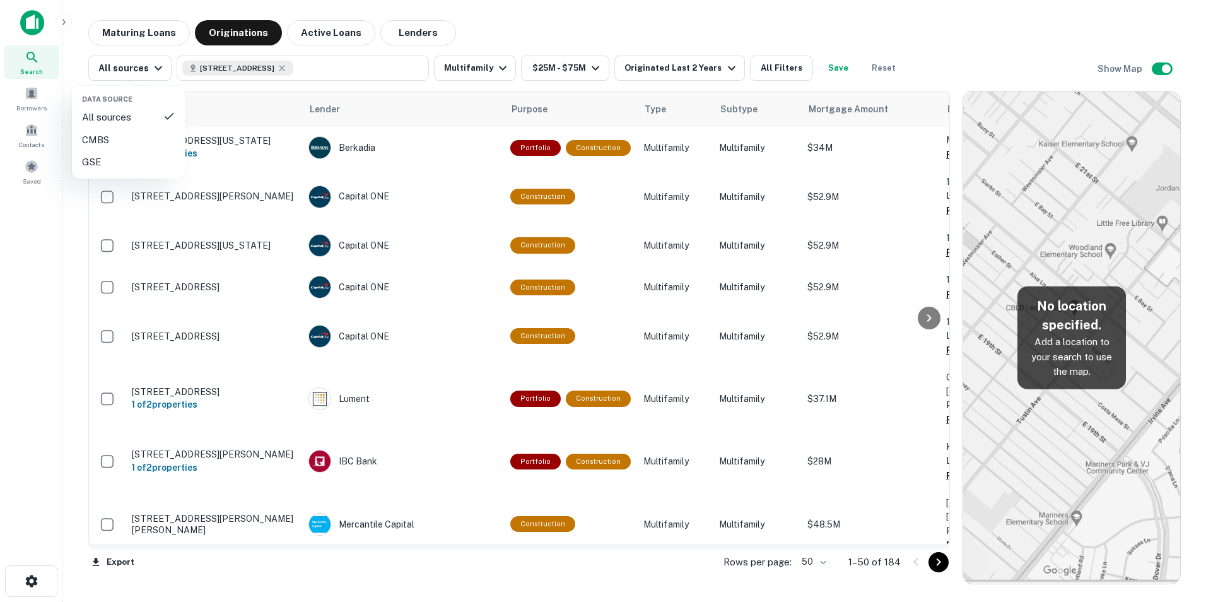
click at [139, 69] on div at bounding box center [603, 301] width 1206 height 602
click at [452, 70] on button "Multifamily" at bounding box center [475, 68] width 82 height 25
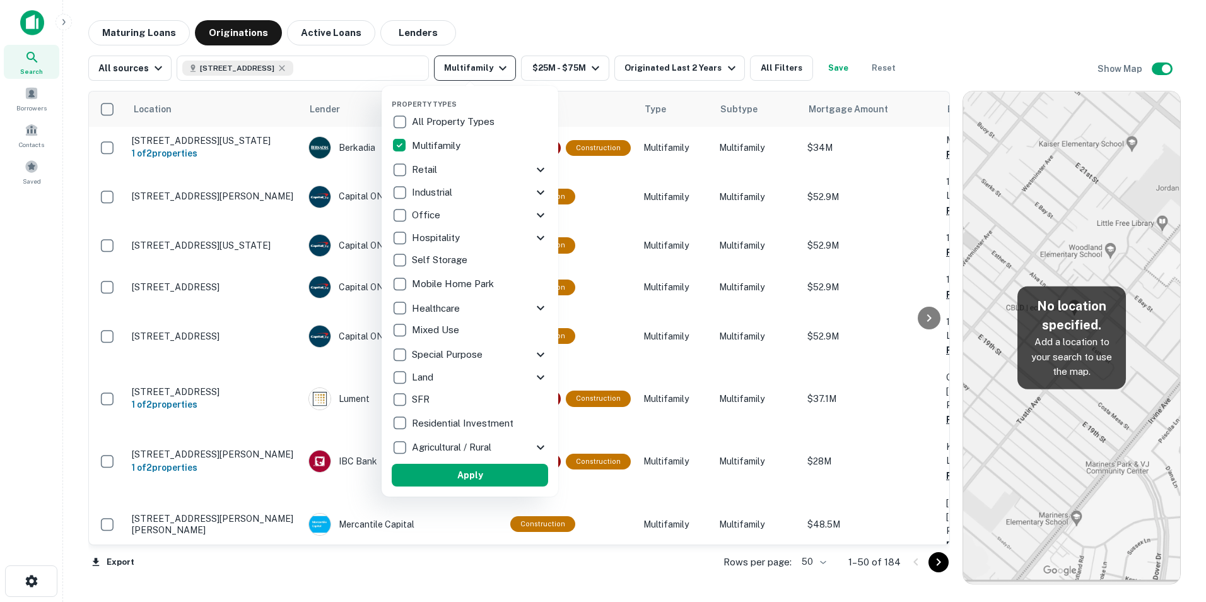
click at [452, 70] on div at bounding box center [603, 301] width 1206 height 602
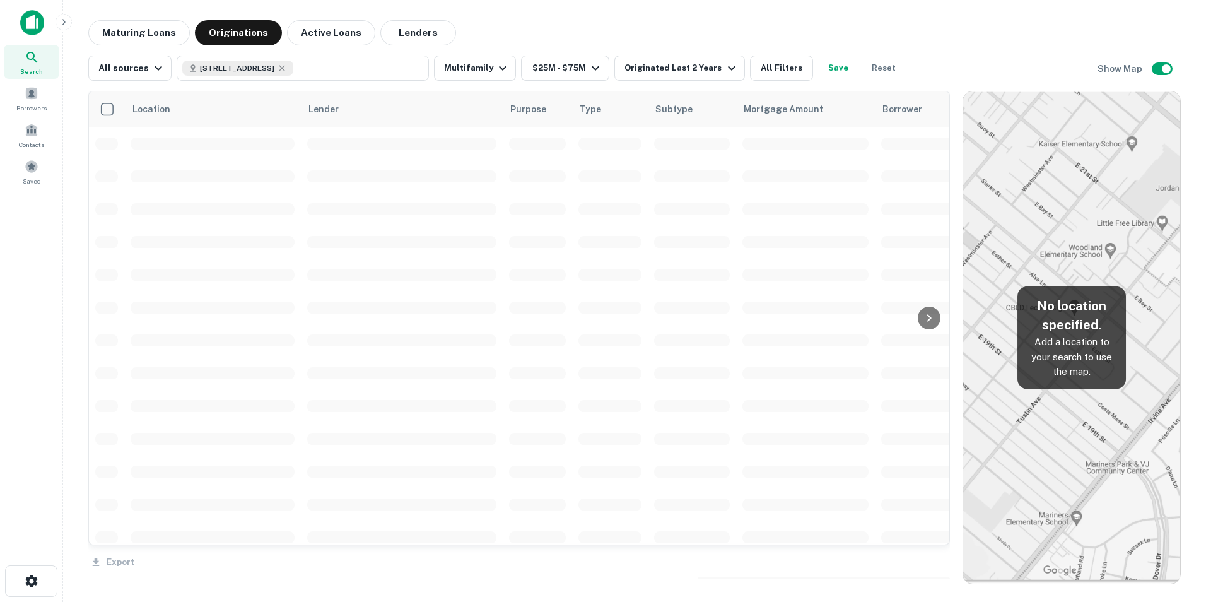
click at [592, 36] on div "Maturing Loans Originations Active Loans Lenders" at bounding box center [634, 32] width 1093 height 25
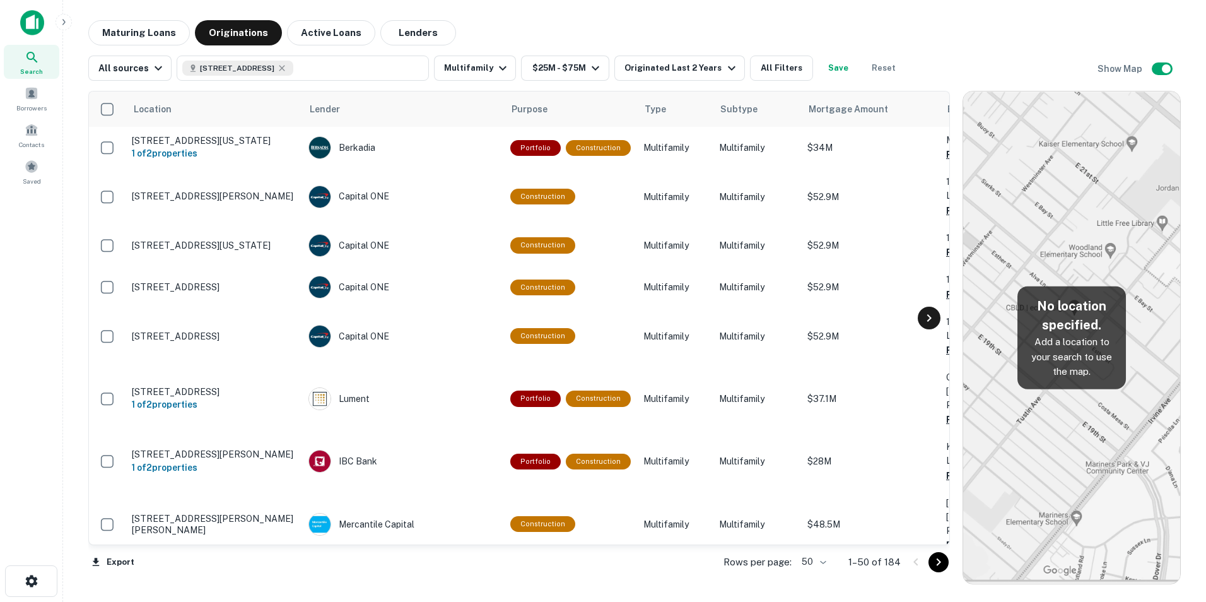
click at [933, 312] on icon at bounding box center [929, 317] width 15 height 15
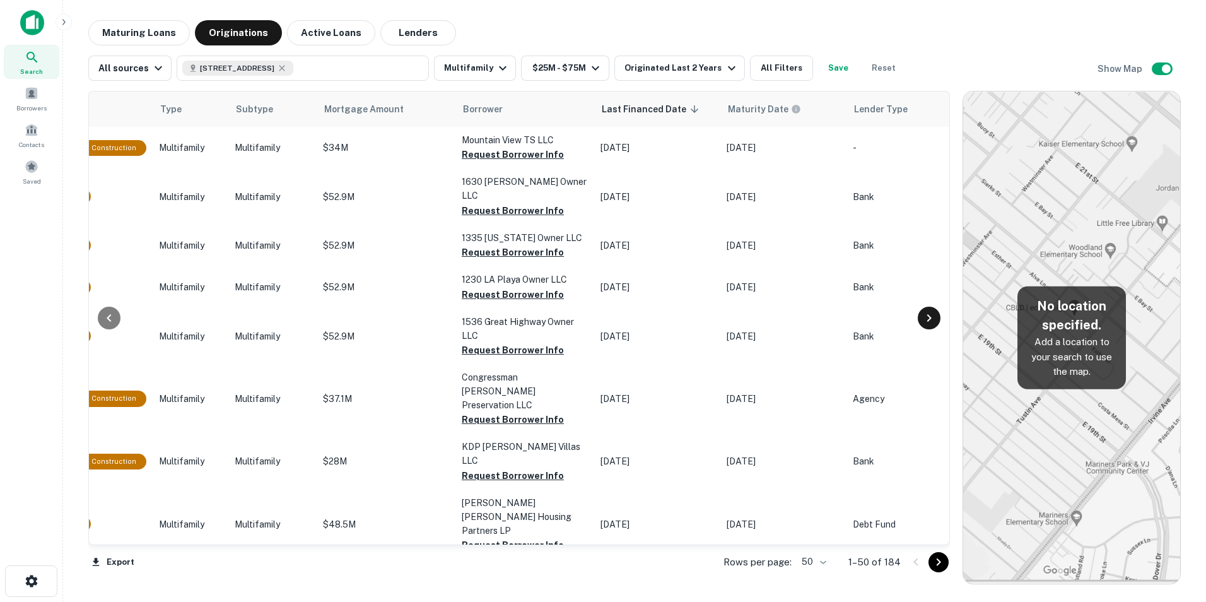
scroll to position [0, 530]
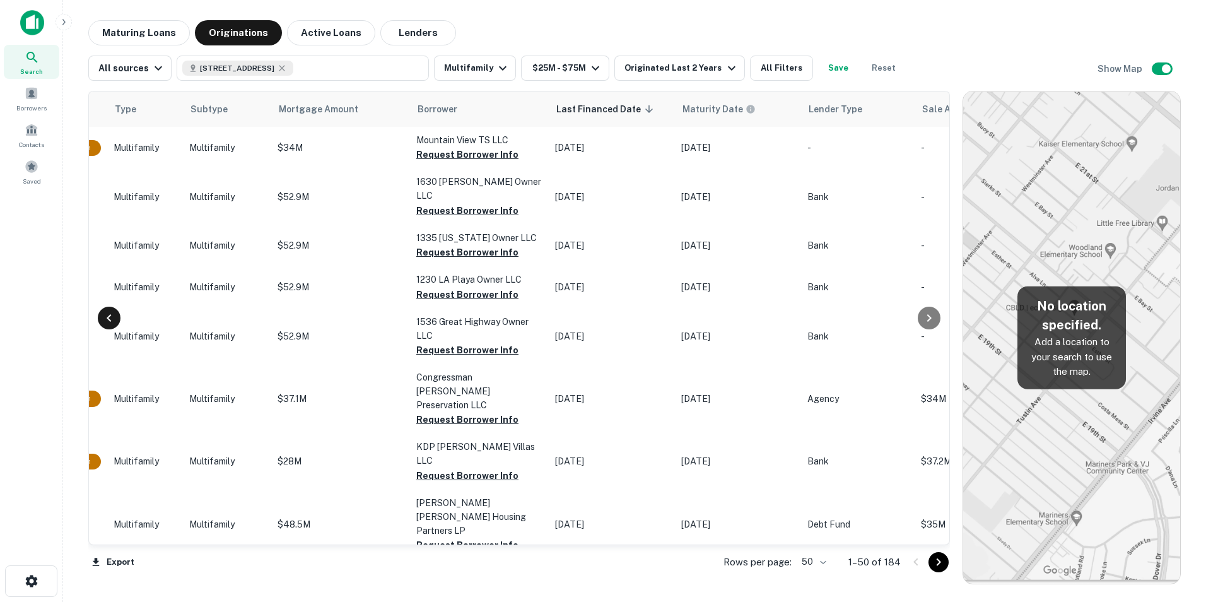
click at [112, 317] on icon at bounding box center [109, 317] width 15 height 15
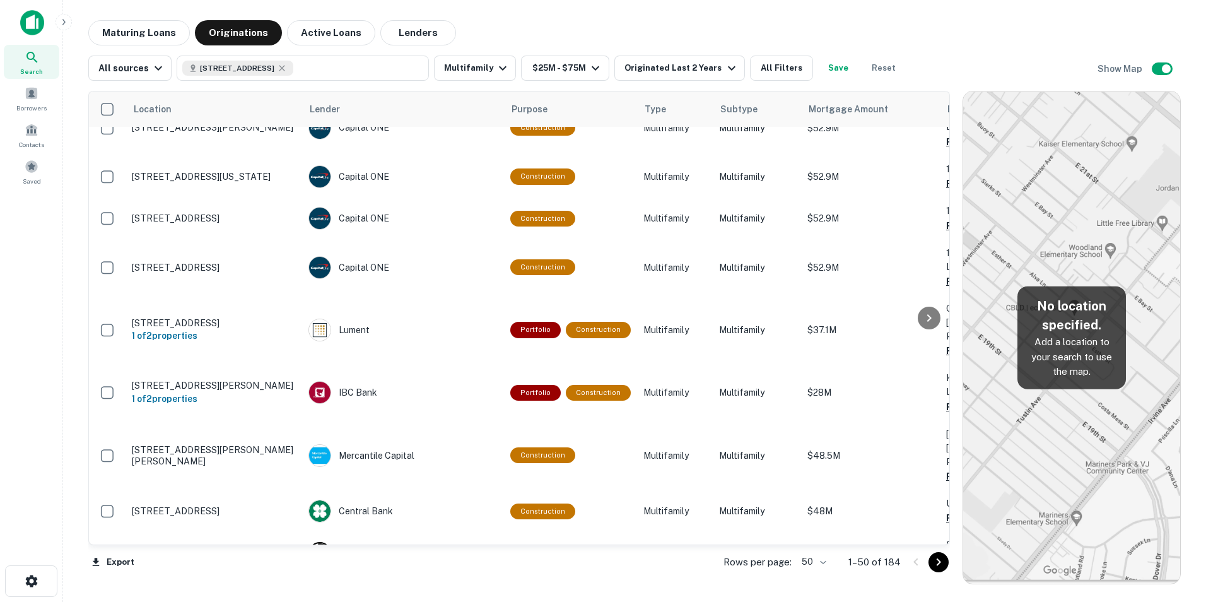
scroll to position [0, 0]
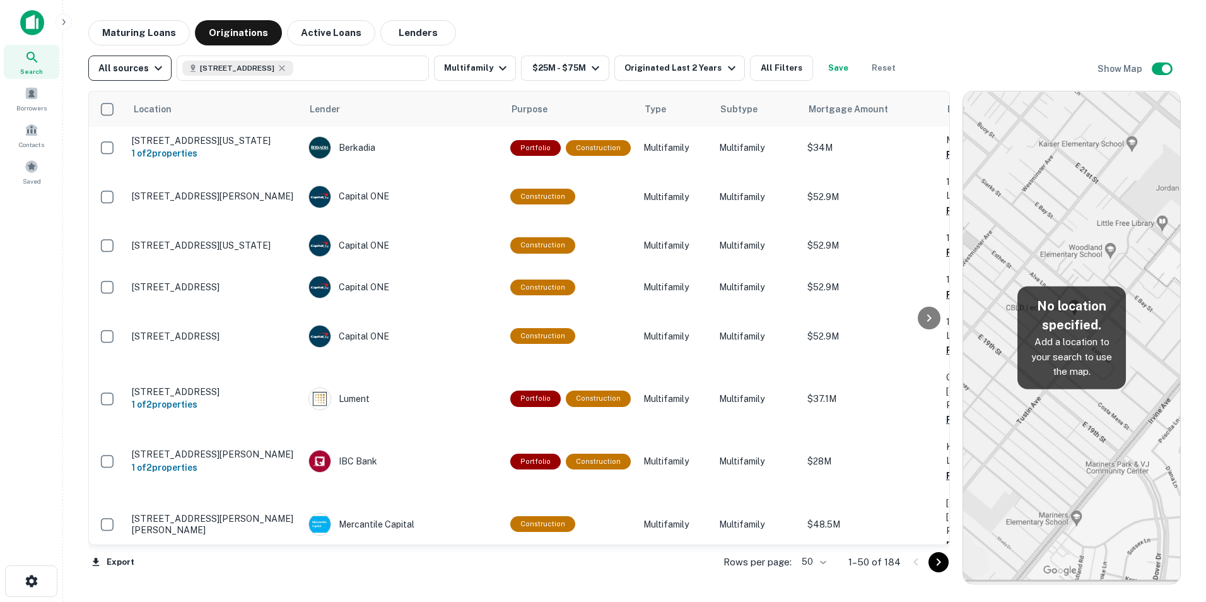
click at [151, 66] on icon "button" at bounding box center [158, 68] width 15 height 15
click at [150, 66] on div at bounding box center [603, 301] width 1206 height 602
click at [651, 23] on div "Maturing Loans Originations Active Loans Lenders" at bounding box center [634, 32] width 1093 height 25
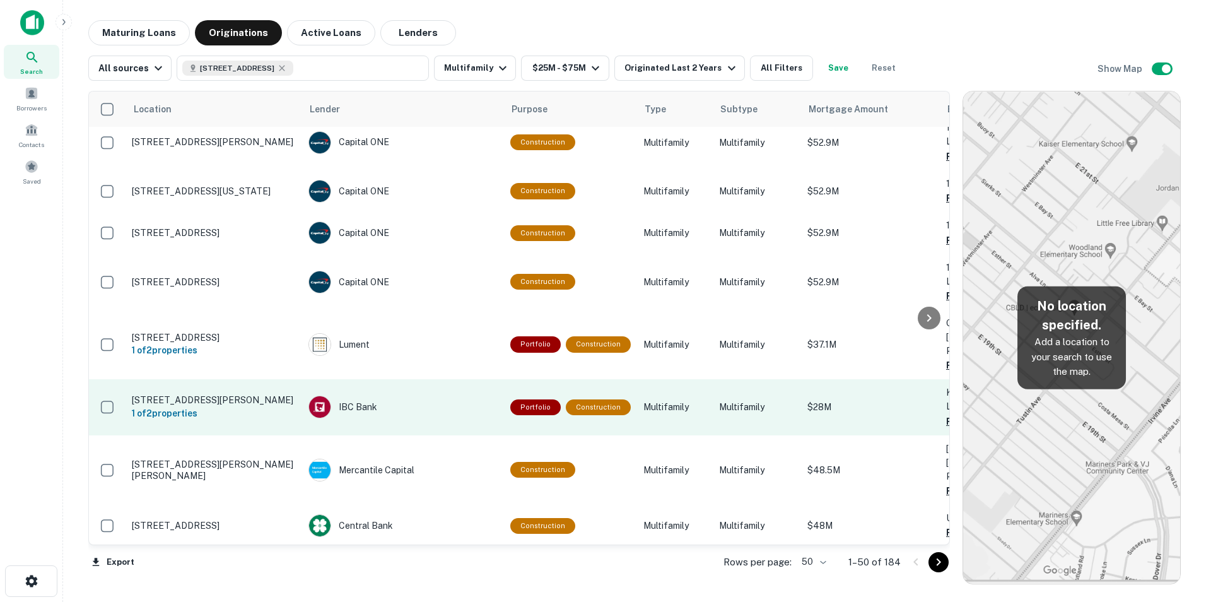
scroll to position [189, 0]
